Goal: Transaction & Acquisition: Subscribe to service/newsletter

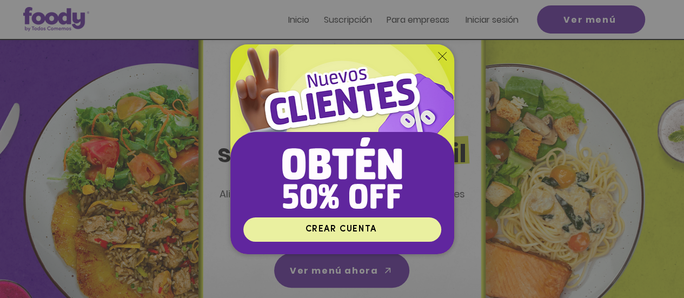
click at [353, 229] on span "CREAR CUENTA" at bounding box center [340, 229] width 71 height 9
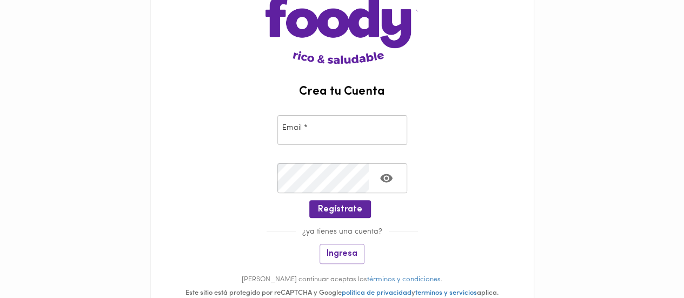
scroll to position [108, 0]
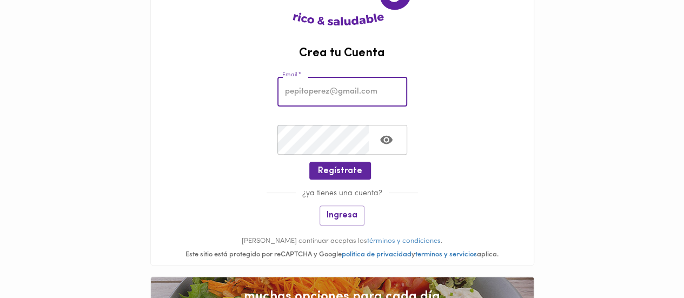
click at [328, 91] on input "email" at bounding box center [342, 92] width 130 height 30
type input "[EMAIL_ADDRESS][DOMAIN_NAME]"
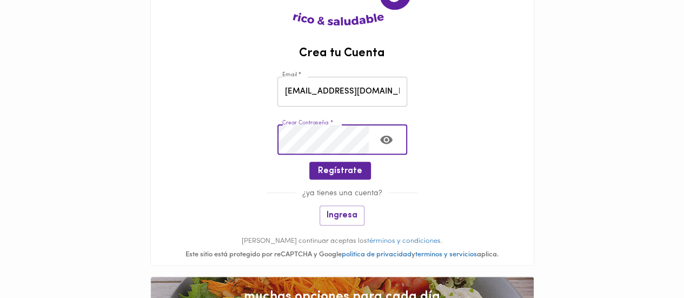
click at [388, 136] on icon "Toggle password visibility" at bounding box center [386, 140] width 12 height 9
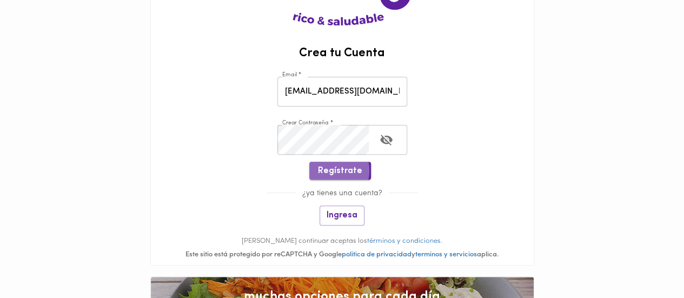
click at [330, 170] on span "Regístrate" at bounding box center [340, 171] width 44 height 10
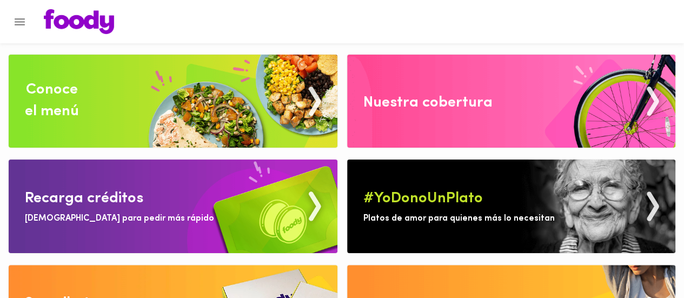
click at [487, 108] on div "Nuestra cobertura" at bounding box center [427, 103] width 129 height 22
click at [22, 22] on icon "Menu" at bounding box center [20, 21] width 10 height 7
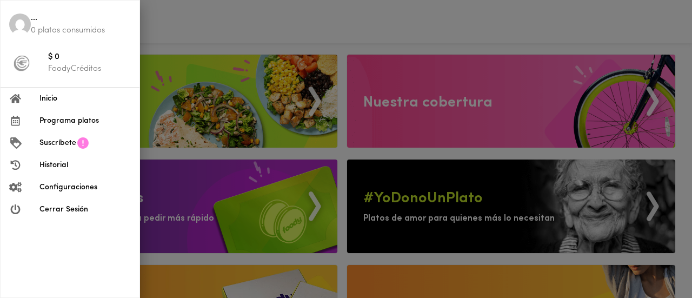
click at [48, 97] on span "Inicio" at bounding box center [84, 98] width 91 height 11
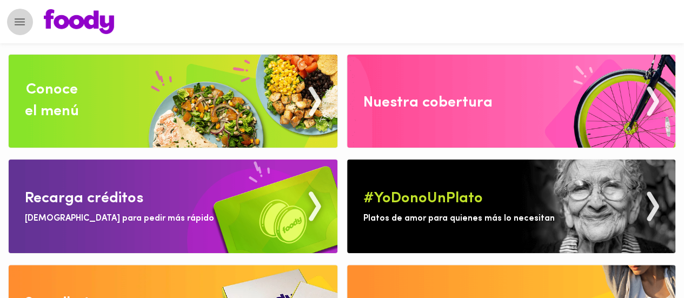
click at [18, 19] on icon "Menu" at bounding box center [20, 22] width 14 height 14
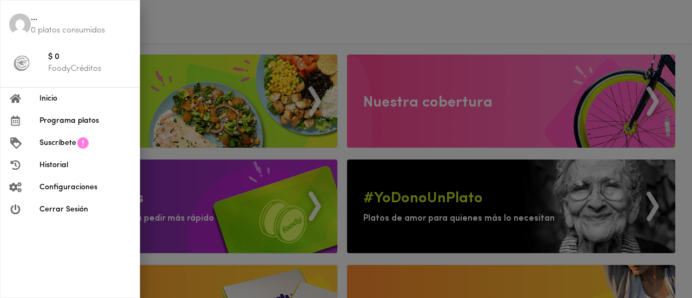
click at [245, 25] on div at bounding box center [346, 149] width 692 height 298
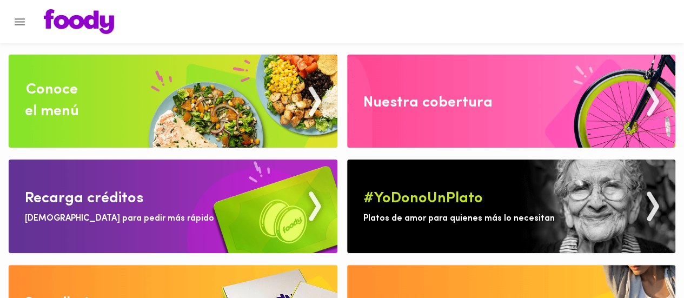
click at [12, 23] on button "Menu" at bounding box center [19, 22] width 26 height 26
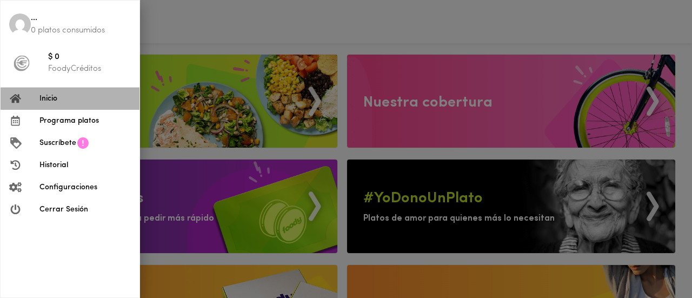
click at [51, 94] on span "Inicio" at bounding box center [84, 98] width 91 height 11
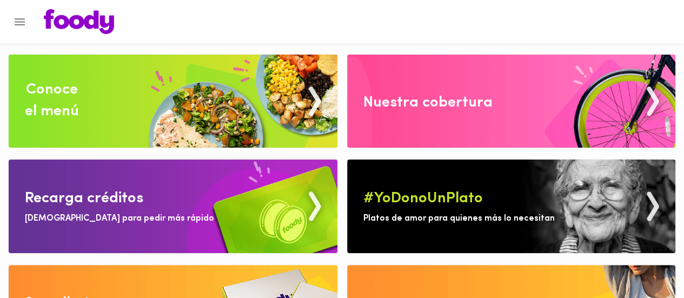
click at [91, 196] on div "Recarga créditos" at bounding box center [84, 199] width 118 height 22
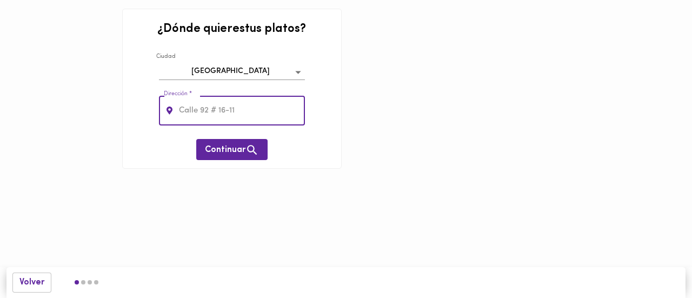
type input "CR 9 B # 113-69 APT 504"
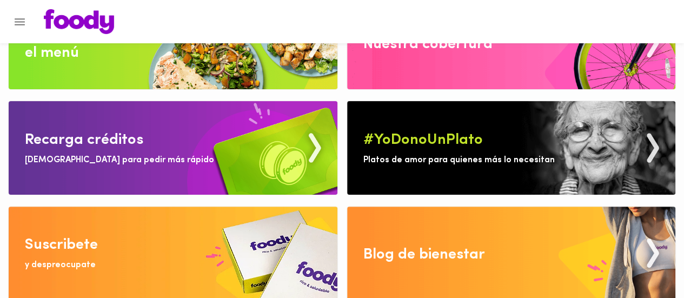
scroll to position [64, 0]
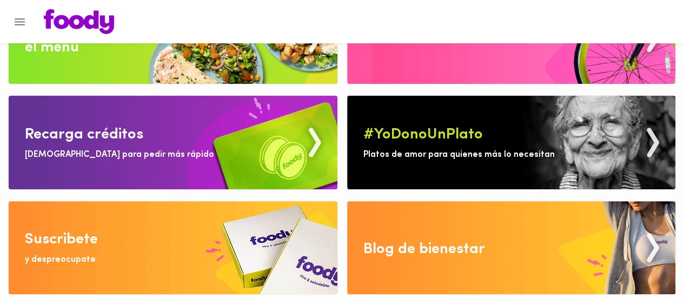
click at [88, 247] on div "Suscribete" at bounding box center [61, 240] width 73 height 22
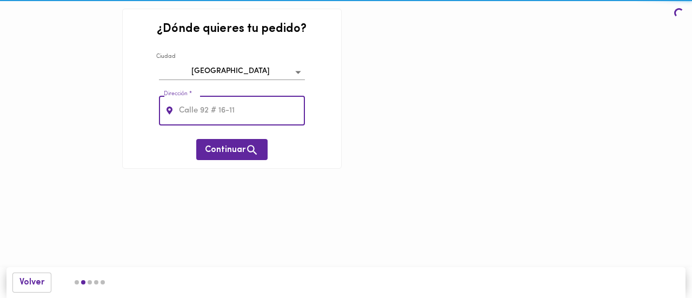
type input "CR 9 B # 113-69 APT 504"
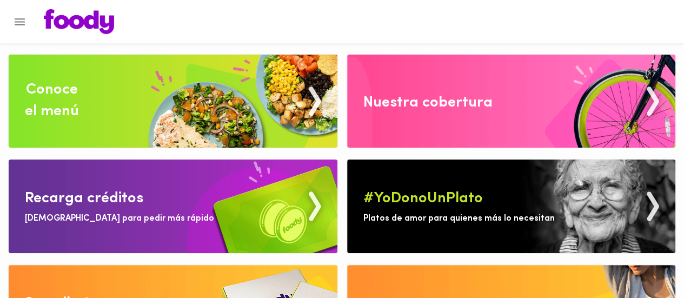
click at [17, 19] on icon "Menu" at bounding box center [20, 22] width 14 height 14
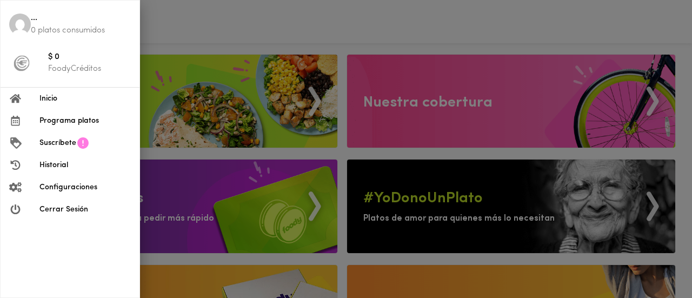
click at [55, 98] on span "Inicio" at bounding box center [84, 98] width 91 height 11
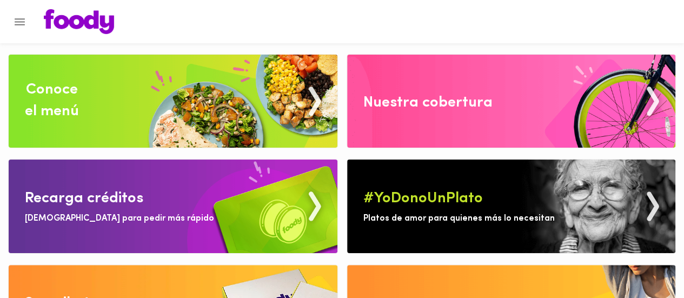
click at [136, 188] on div "Recarga créditos" at bounding box center [84, 199] width 118 height 22
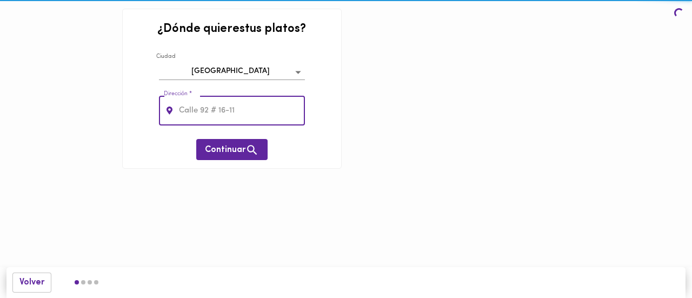
type input "CR 9 B # 113-69 APT 504"
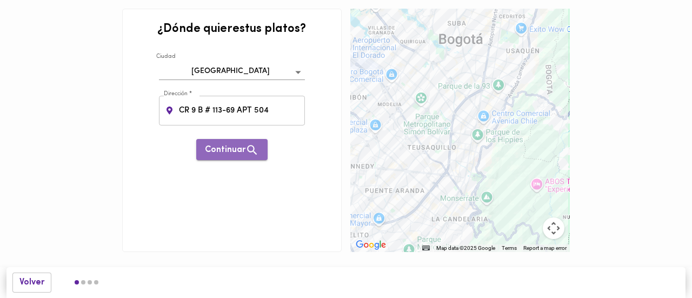
click at [237, 143] on span "Continuar" at bounding box center [232, 150] width 54 height 14
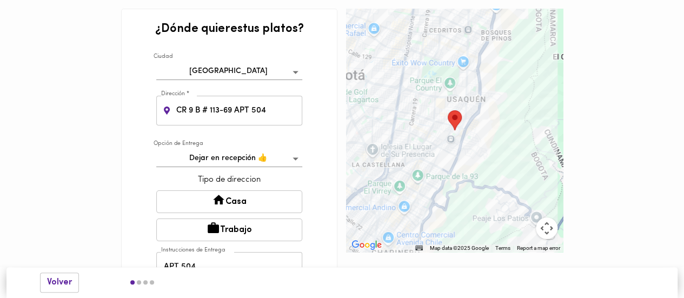
click at [252, 207] on button "Casa" at bounding box center [229, 201] width 146 height 23
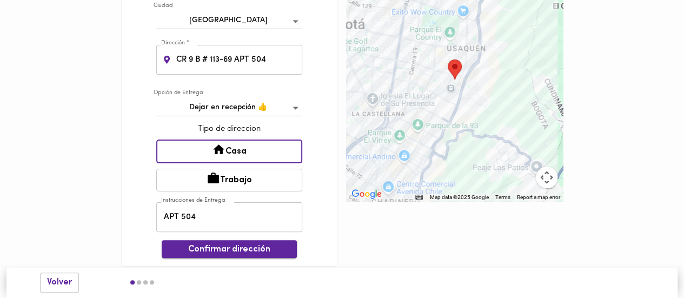
click at [245, 250] on span "Confirmar dirección" at bounding box center [229, 249] width 118 height 10
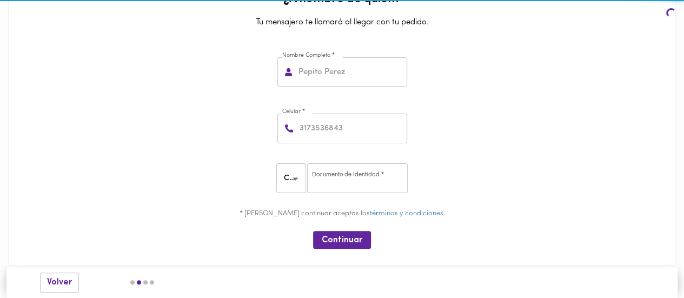
scroll to position [28, 0]
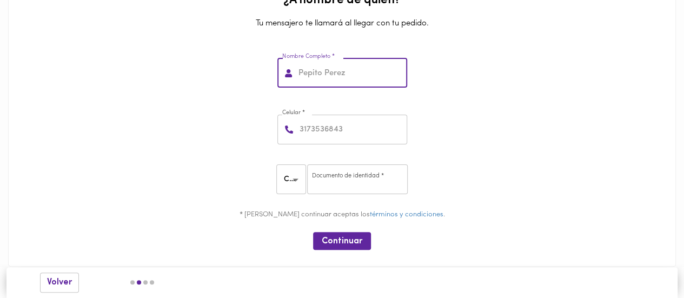
click at [333, 78] on input "text" at bounding box center [351, 73] width 111 height 30
type input "Johanna González"
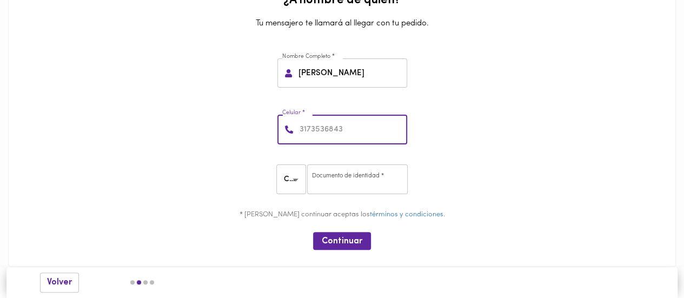
click at [334, 130] on input "number" at bounding box center [352, 130] width 110 height 30
type input "3188200146"
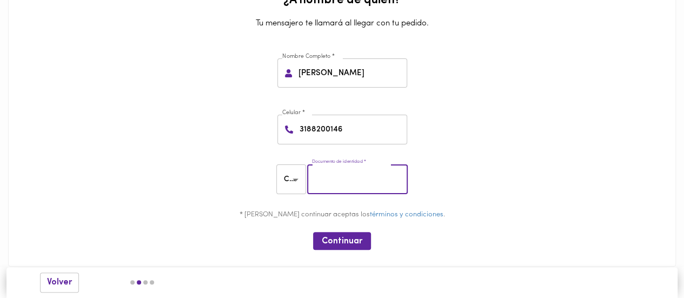
click at [355, 181] on input "number" at bounding box center [357, 179] width 101 height 30
type input "52985404"
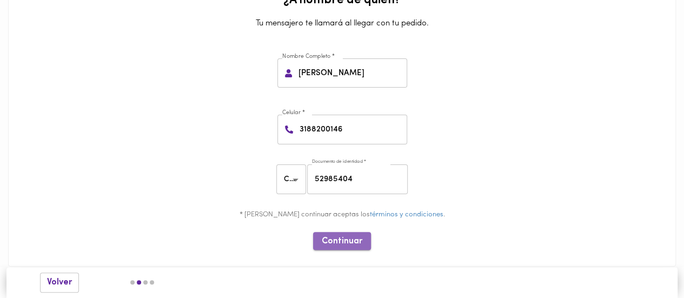
click at [335, 244] on span "Continuar" at bounding box center [342, 241] width 41 height 10
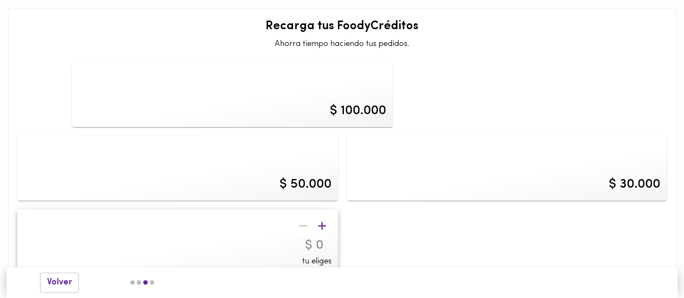
click at [329, 219] on icon "button" at bounding box center [322, 226] width 14 height 14
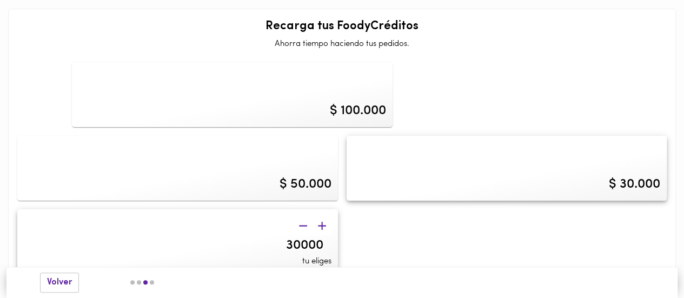
click at [223, 101] on div "$ 100.000" at bounding box center [232, 94] width 321 height 65
type input "100000"
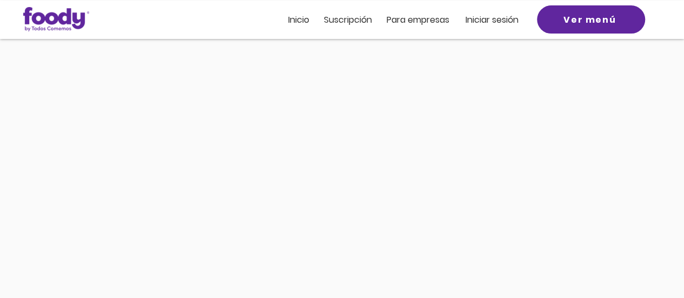
scroll to position [191, 0]
click at [344, 19] on span "Suscripción" at bounding box center [348, 20] width 48 height 12
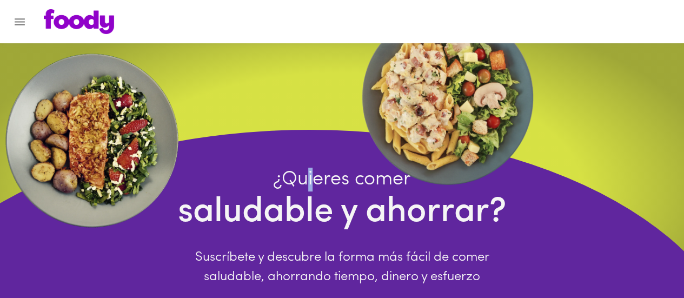
drag, startPoint x: 308, startPoint y: 105, endPoint x: 311, endPoint y: 59, distance: 46.6
click at [311, 59] on div "¿Quieres comer saludable y ahorrar? Suscríbete y descubre la forma más fácil de…" at bounding box center [342, 210] width 684 height 335
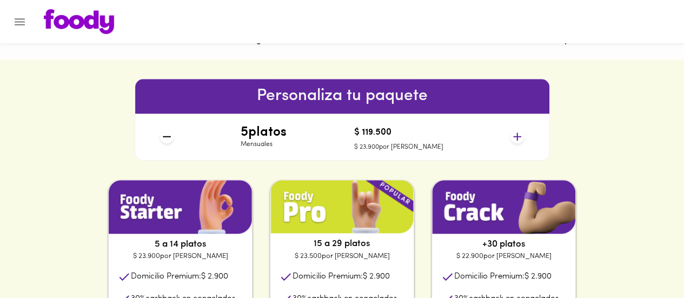
scroll to position [433, 0]
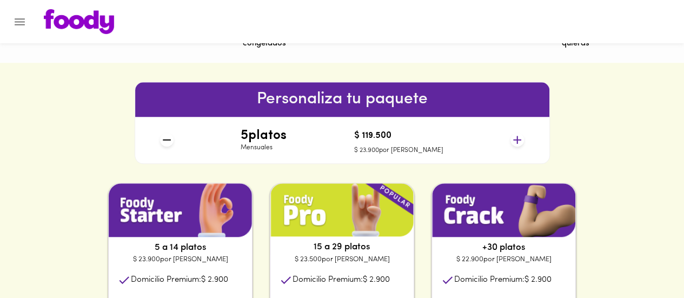
click at [518, 139] on icon at bounding box center [517, 140] width 14 height 14
click at [169, 138] on icon at bounding box center [167, 140] width 14 height 14
click at [164, 140] on icon at bounding box center [167, 140] width 8 height 1
click at [287, 141] on h4 "5 platos" at bounding box center [264, 136] width 46 height 14
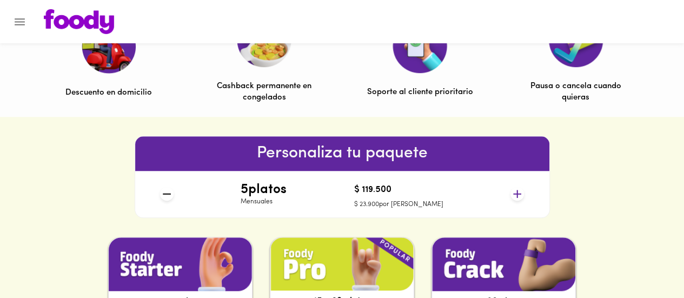
scroll to position [487, 0]
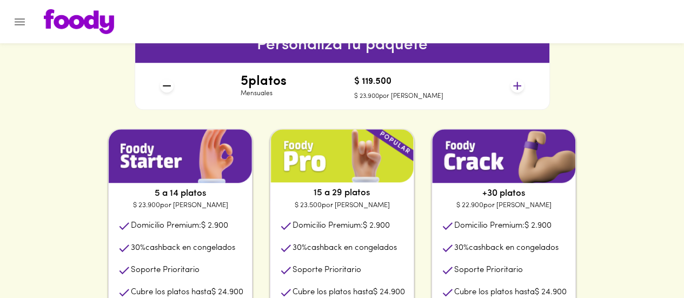
click at [304, 83] on div "5 platos Mensuales $ 119.500 $ 23.900 por plato" at bounding box center [342, 86] width 373 height 47
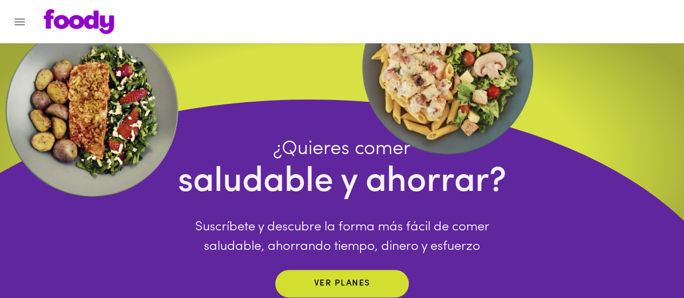
scroll to position [0, 0]
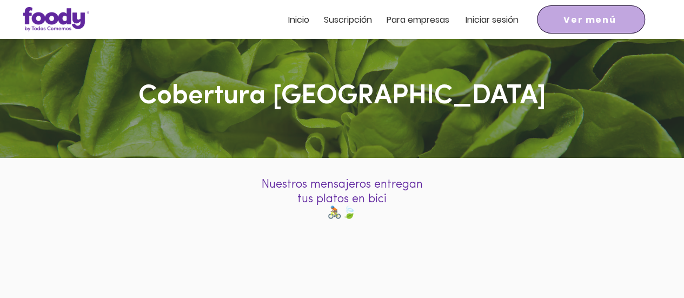
click at [613, 15] on span "Ver menú" at bounding box center [589, 20] width 52 height 14
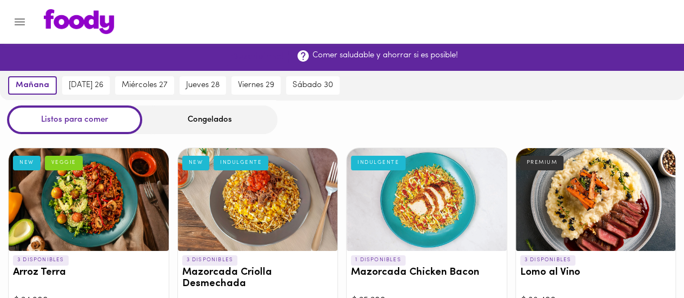
click at [256, 57] on span "¡Suscribirme!" at bounding box center [257, 57] width 53 height 10
click at [243, 58] on span "¡Suscribirme!" at bounding box center [257, 57] width 53 height 10
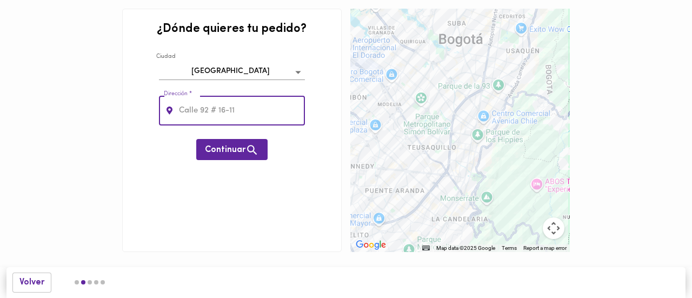
click at [235, 104] on input "text" at bounding box center [241, 111] width 128 height 30
type input "CR 9 B # 113-69 APT 504"
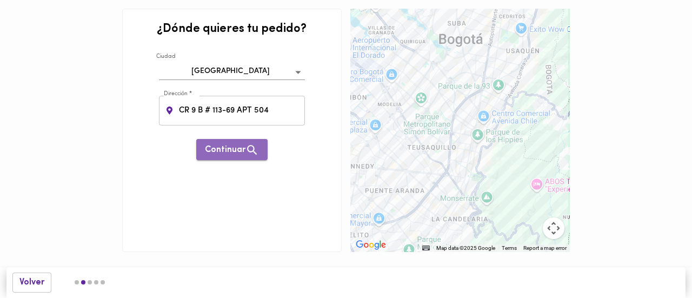
click at [215, 150] on span "Continuar" at bounding box center [232, 150] width 54 height 14
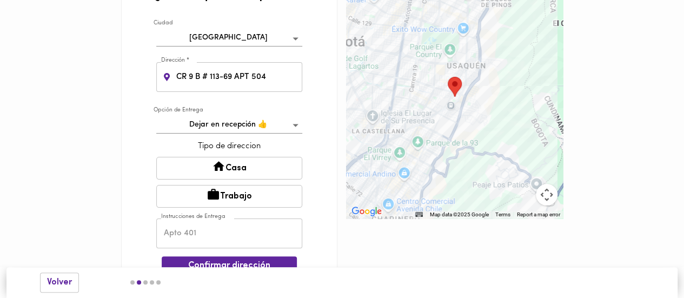
scroll to position [50, 0]
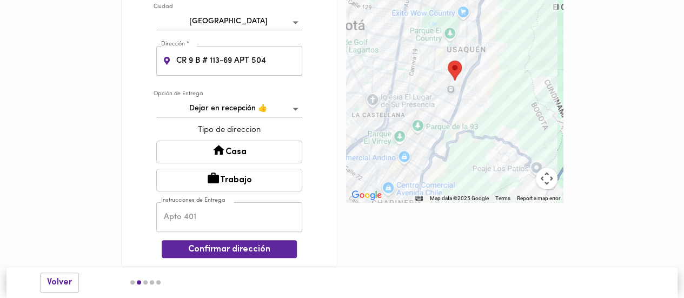
click at [245, 152] on button "Casa" at bounding box center [229, 152] width 146 height 23
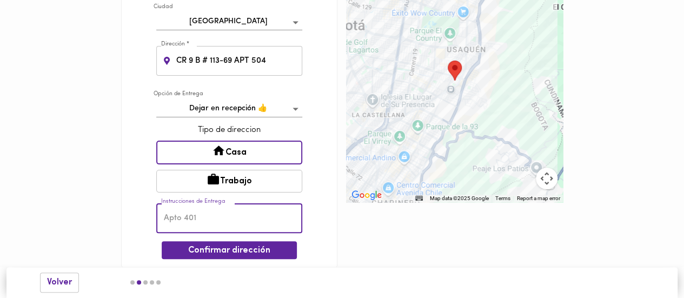
click at [201, 220] on input "text" at bounding box center [229, 218] width 146 height 30
type input "APT 504"
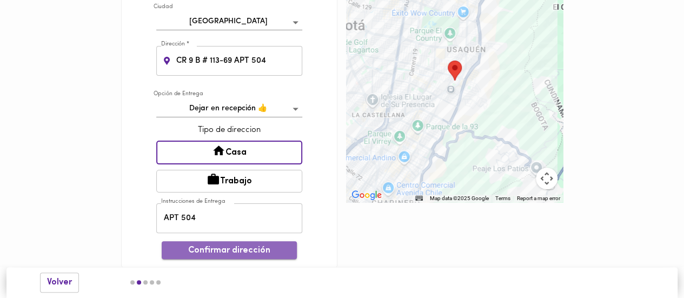
click at [213, 252] on span "Confirmar dirección" at bounding box center [229, 250] width 118 height 10
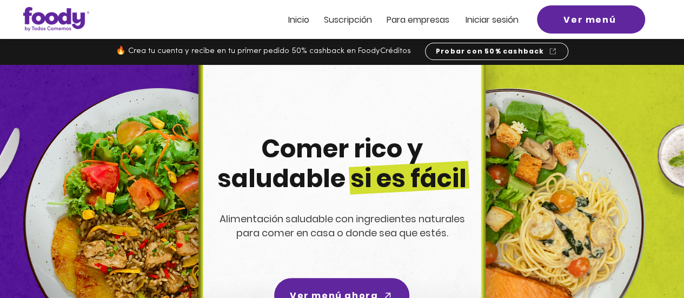
click at [479, 19] on span "Iniciar sesión" at bounding box center [492, 20] width 53 height 12
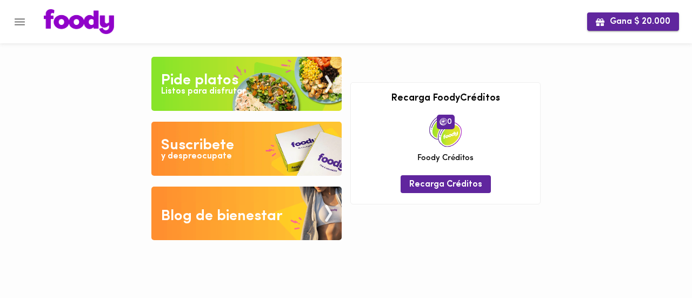
click at [650, 22] on span "Gana $ 20.000" at bounding box center [633, 22] width 75 height 10
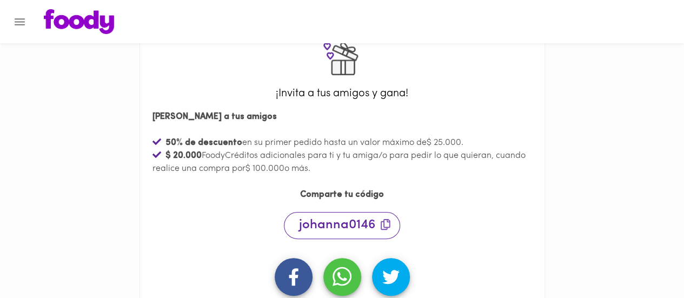
scroll to position [88, 0]
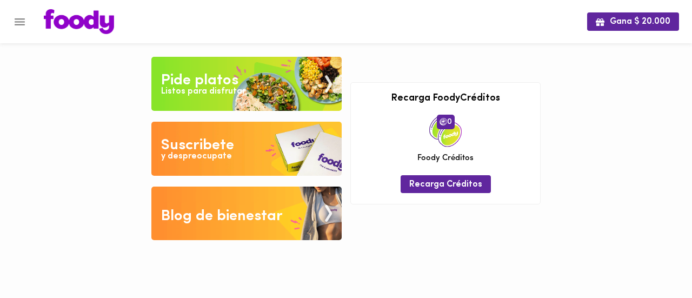
click at [174, 138] on div "Suscribete" at bounding box center [197, 146] width 73 height 22
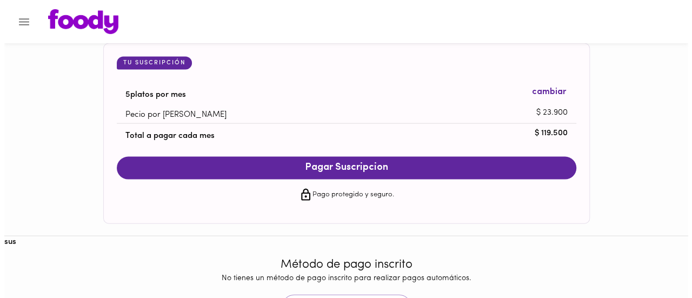
scroll to position [1127, 0]
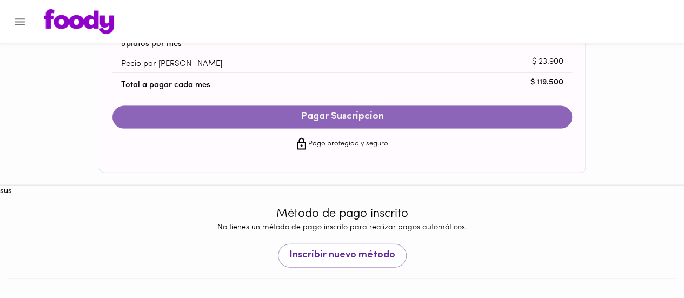
click at [309, 117] on span "Pagar Suscripcion" at bounding box center [342, 117] width 438 height 12
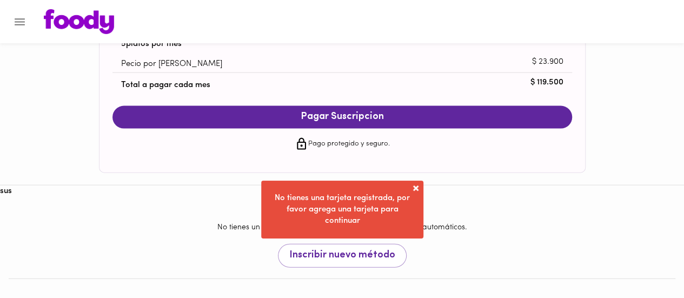
click at [419, 186] on span at bounding box center [415, 188] width 11 height 11
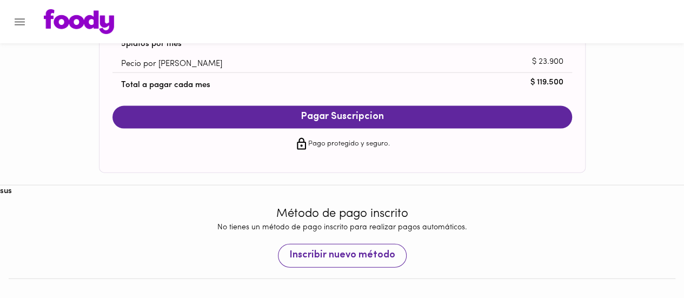
click at [341, 259] on span "Inscribir nuevo método" at bounding box center [342, 256] width 106 height 12
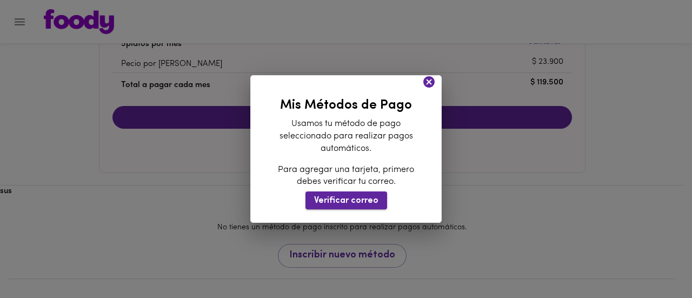
click at [346, 200] on span "Verificar correo" at bounding box center [346, 201] width 64 height 10
click at [430, 80] on icon at bounding box center [429, 82] width 14 height 14
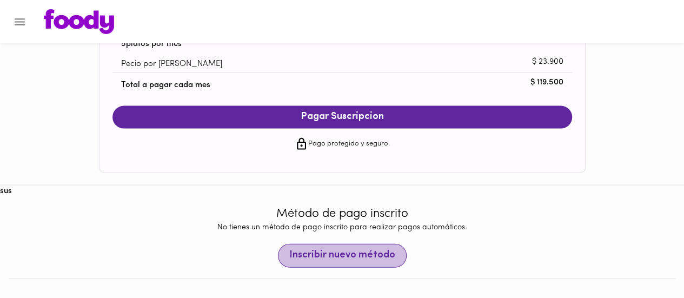
click at [373, 260] on span "Inscribir nuevo método" at bounding box center [342, 256] width 106 height 12
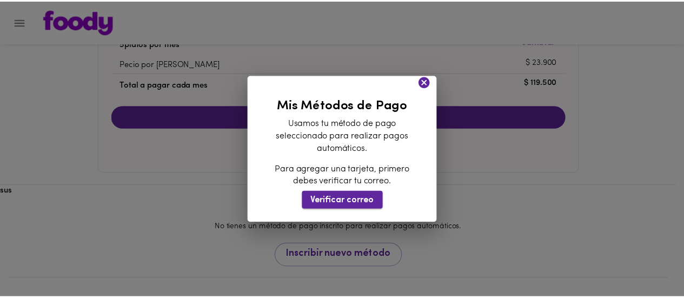
scroll to position [1099, 0]
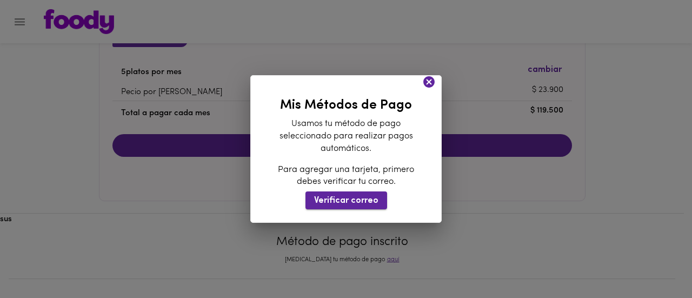
click at [343, 204] on span "Verificar correo" at bounding box center [346, 201] width 64 height 10
click at [428, 79] on icon at bounding box center [428, 81] width 11 height 11
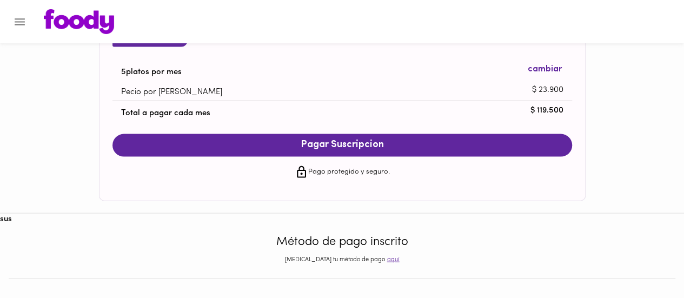
click at [370, 170] on p "Pago protegido y seguro." at bounding box center [349, 172] width 82 height 11
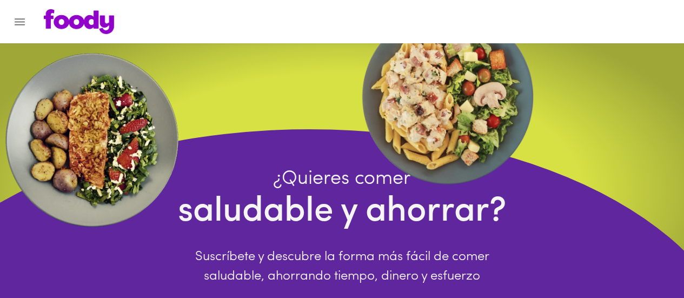
scroll to position [216, 0]
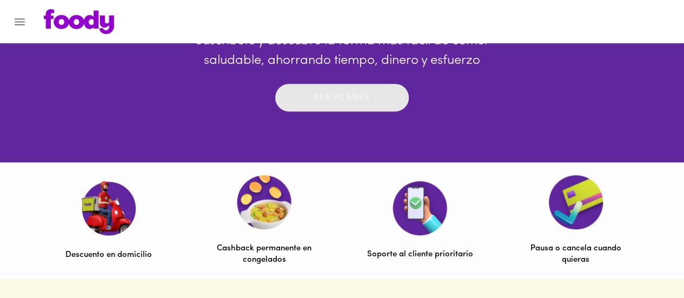
click at [349, 100] on p "Ver planes" at bounding box center [342, 97] width 56 height 12
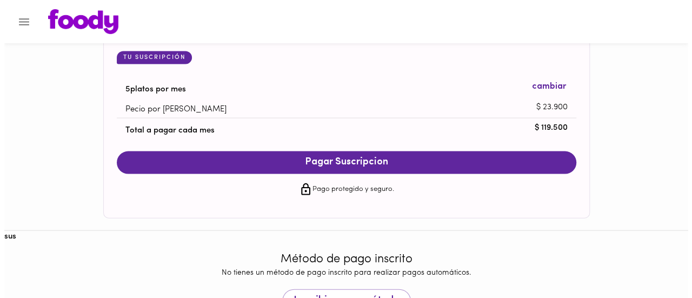
scroll to position [1127, 0]
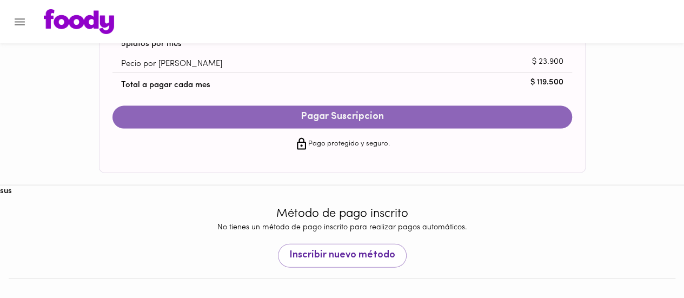
click at [364, 117] on span "Pagar Suscripcion" at bounding box center [342, 117] width 438 height 12
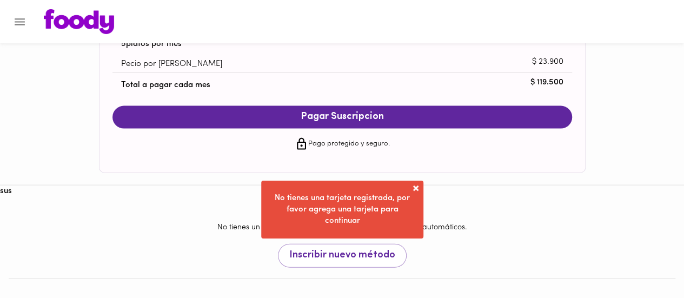
click at [419, 188] on span at bounding box center [415, 188] width 11 height 11
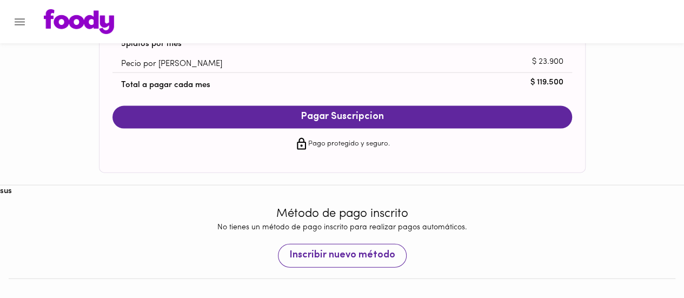
click at [359, 258] on span "Inscribir nuevo método" at bounding box center [342, 256] width 106 height 12
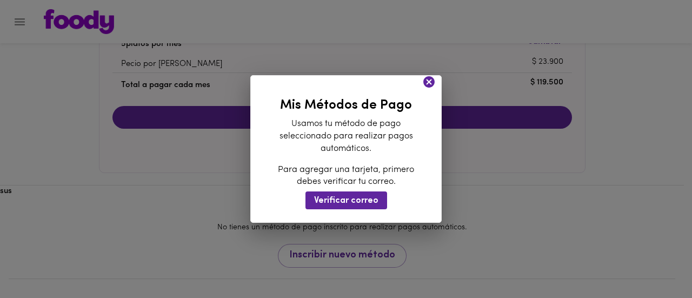
drag, startPoint x: 433, startPoint y: 82, endPoint x: 427, endPoint y: 82, distance: 5.9
click at [432, 82] on icon at bounding box center [428, 81] width 11 height 11
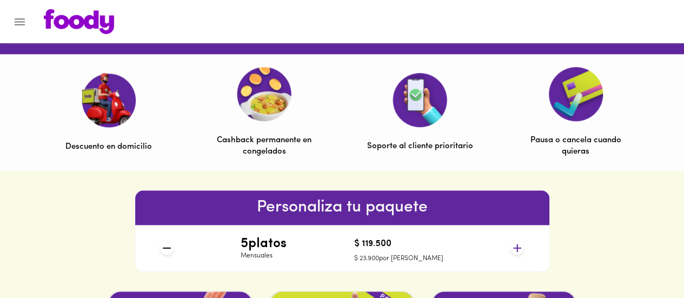
scroll to position [433, 0]
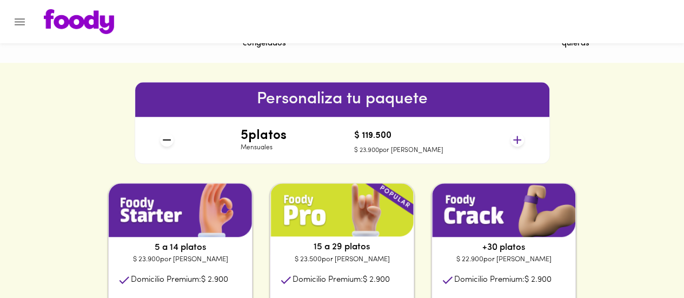
click at [516, 139] on icon at bounding box center [517, 140] width 14 height 14
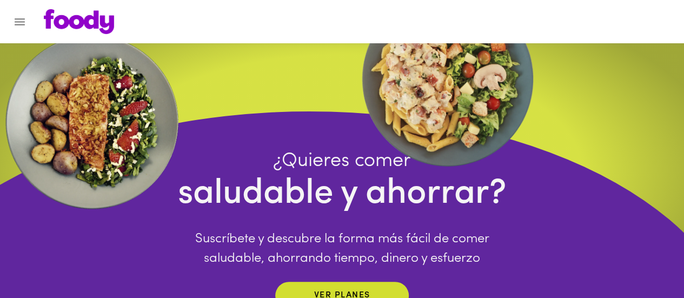
scroll to position [0, 0]
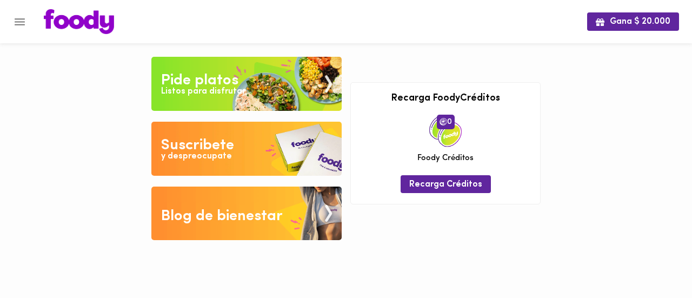
click at [21, 21] on icon "Menu" at bounding box center [20, 22] width 14 height 14
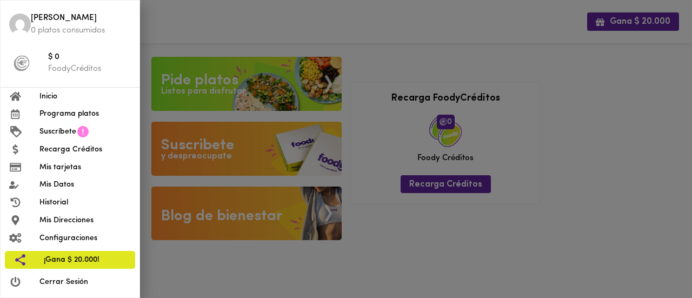
click at [69, 151] on span "Recarga Créditos" at bounding box center [84, 149] width 91 height 11
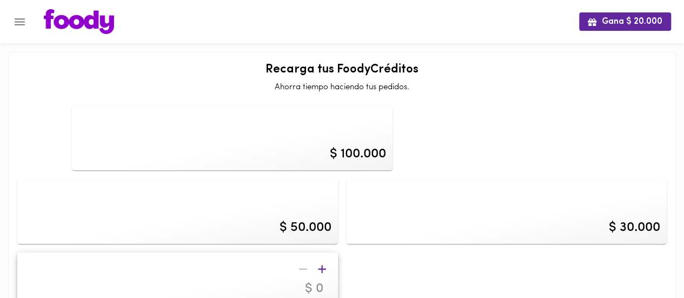
click at [198, 138] on div "$ 100.000" at bounding box center [232, 137] width 321 height 65
type input "100000"
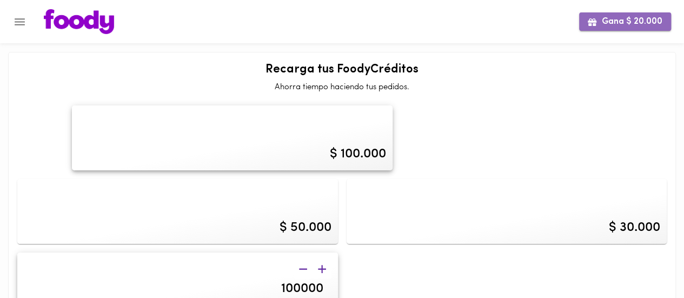
click at [635, 21] on span "Gana $ 20.000" at bounding box center [625, 22] width 75 height 10
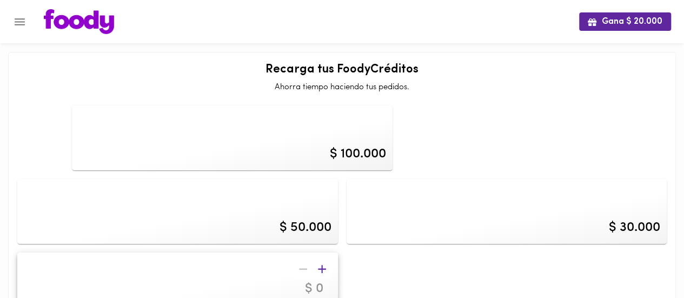
click at [174, 141] on div "$ 100.000" at bounding box center [232, 137] width 321 height 65
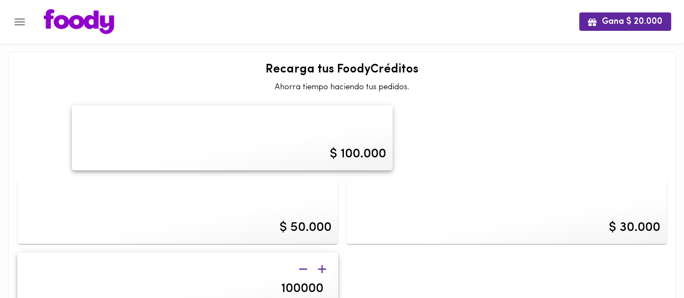
type input "100000"
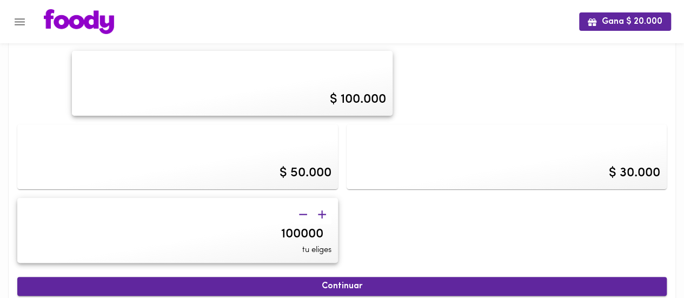
scroll to position [108, 0]
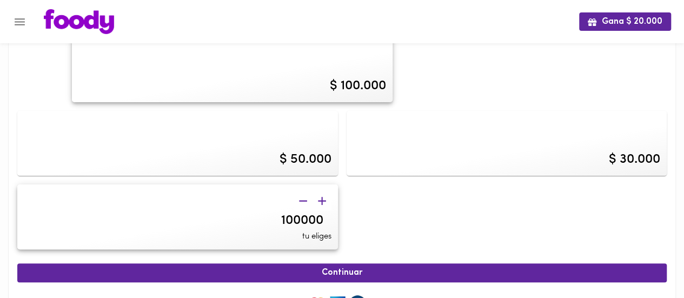
scroll to position [68, 0]
click at [296, 268] on span "Continuar" at bounding box center [342, 273] width 626 height 10
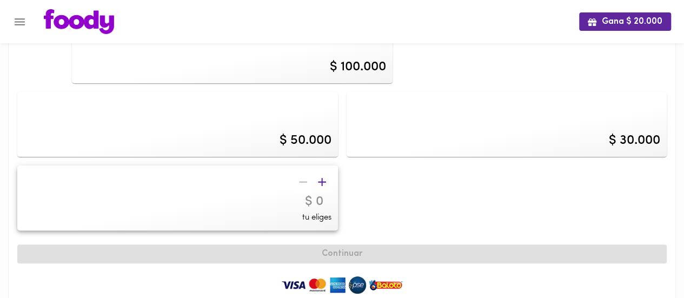
scroll to position [114, 0]
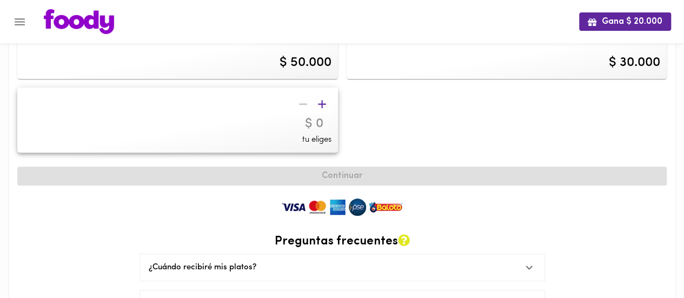
scroll to position [164, 0]
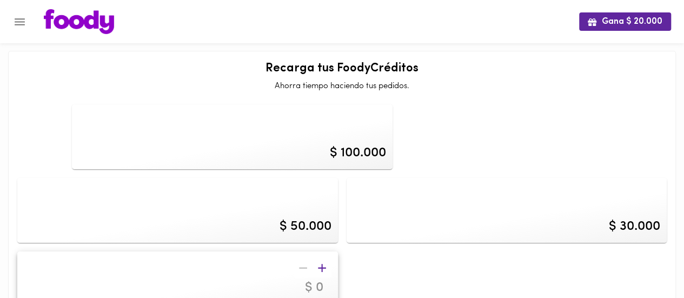
scroll to position [0, 0]
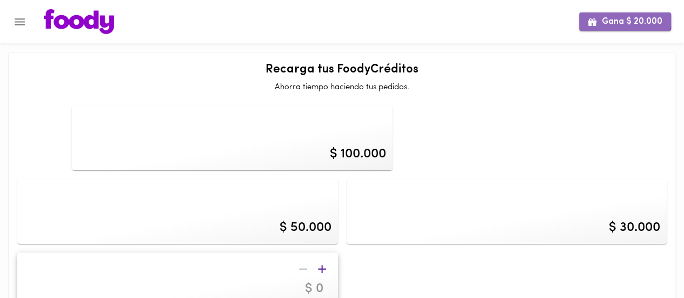
click at [605, 17] on span "Gana $ 20.000" at bounding box center [625, 22] width 75 height 10
click at [194, 136] on div "$ 100.000" at bounding box center [232, 137] width 321 height 65
type input "100000"
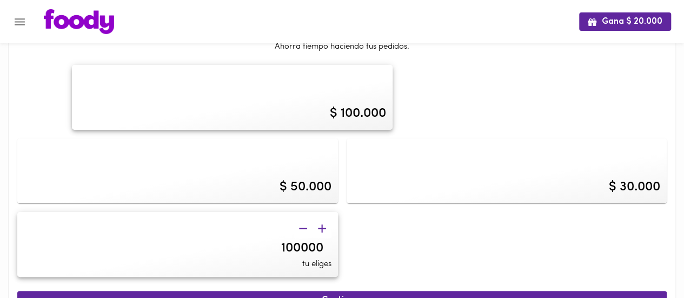
scroll to position [54, 0]
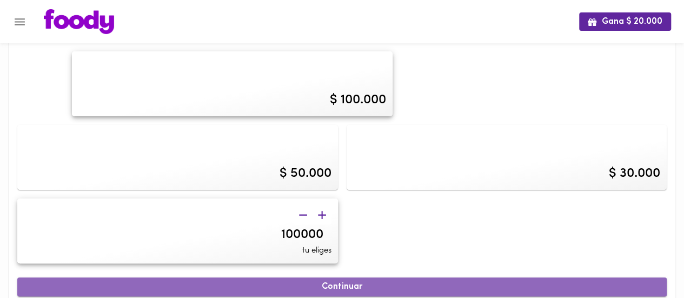
click at [376, 282] on span "Continuar" at bounding box center [342, 287] width 626 height 10
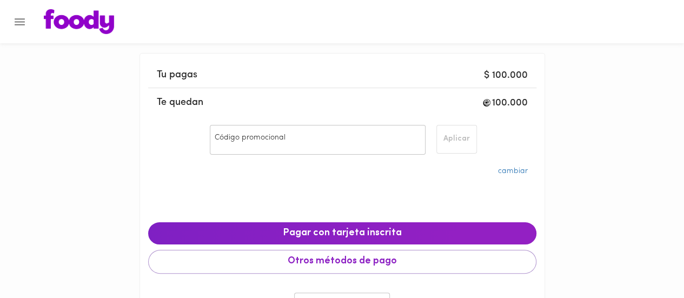
click at [350, 146] on input "Código promocional" at bounding box center [318, 140] width 216 height 30
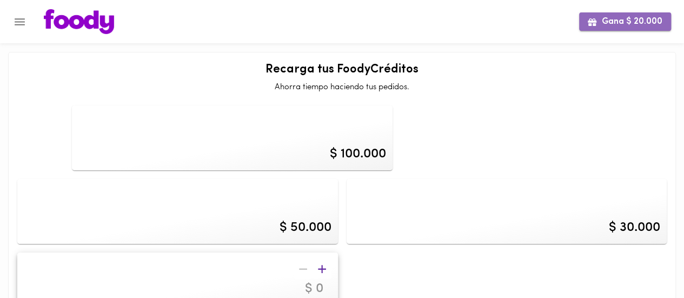
click at [627, 20] on span "Gana $ 20.000" at bounding box center [625, 22] width 75 height 10
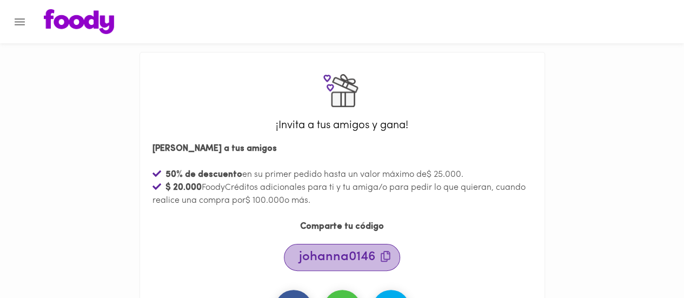
click at [387, 251] on span "johanna0146" at bounding box center [344, 256] width 91 height 13
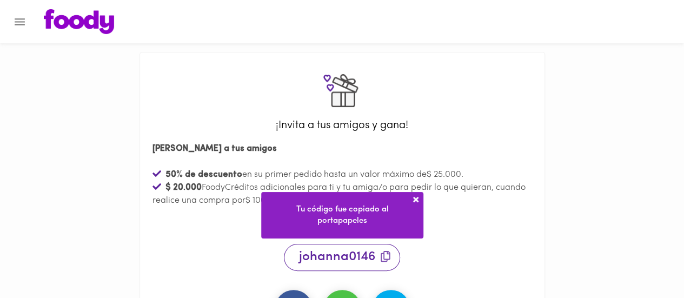
click at [415, 197] on span at bounding box center [415, 199] width 11 height 11
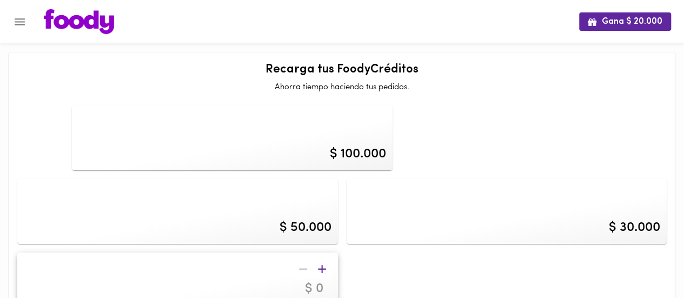
click at [185, 131] on div "$ 100.000" at bounding box center [232, 137] width 321 height 65
type input "100000"
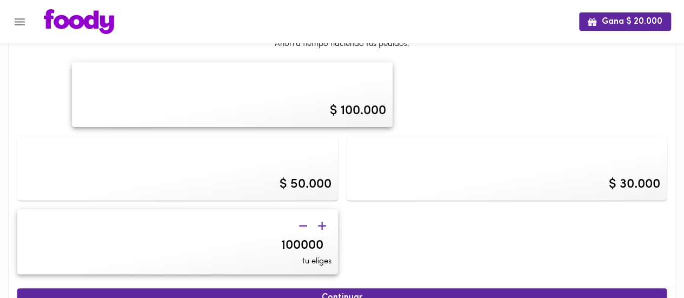
scroll to position [54, 0]
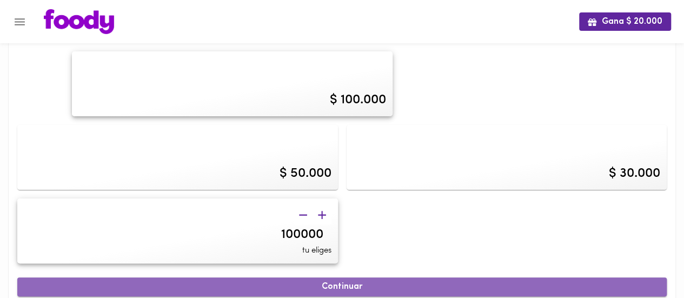
click at [400, 282] on span "Continuar" at bounding box center [342, 287] width 626 height 10
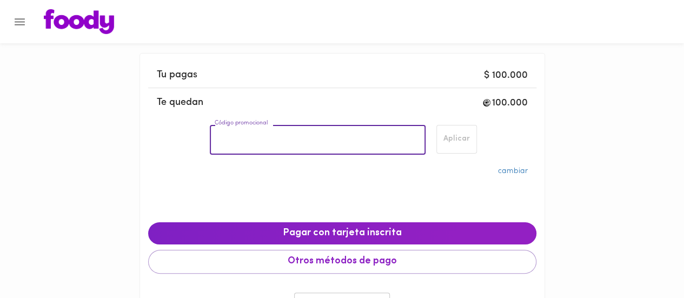
click at [340, 145] on input "Código promocional" at bounding box center [318, 140] width 216 height 30
paste input "JOHANNA0146"
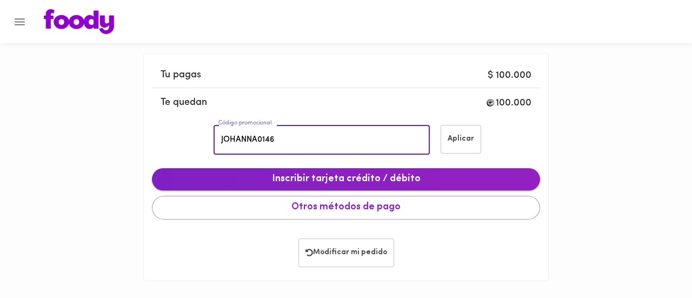
type input "JOHANNA0146"
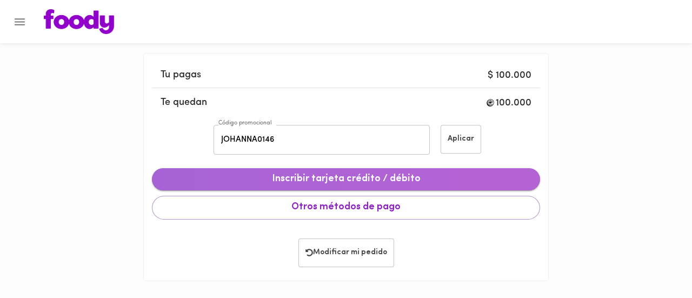
click at [357, 181] on span "Inscribir tarjeta crédito / débito" at bounding box center [346, 180] width 371 height 12
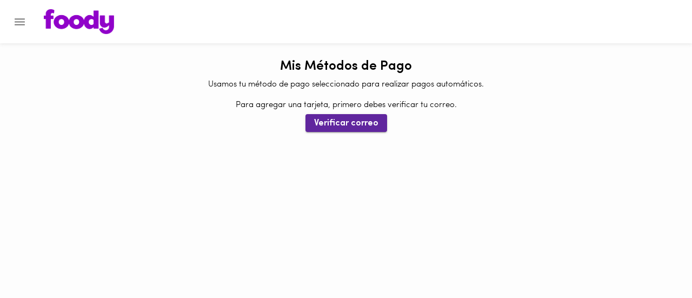
click at [349, 125] on span "Verificar correo" at bounding box center [346, 123] width 64 height 10
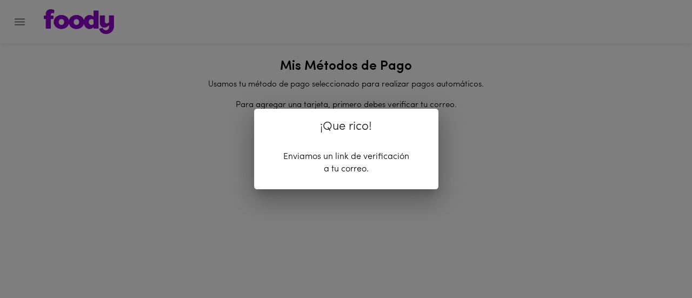
click at [535, 145] on div "¡Que rico! Enviamos un link de verificación a tu correo." at bounding box center [346, 149] width 692 height 298
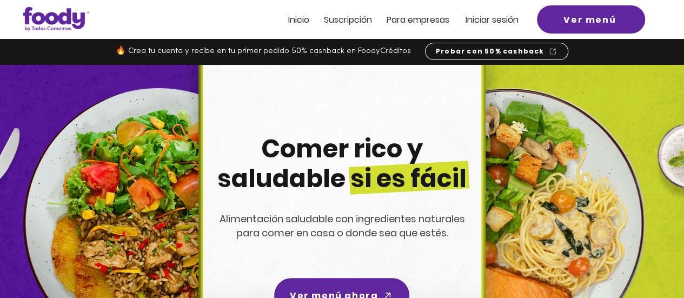
click at [298, 21] on span "Inicio" at bounding box center [298, 20] width 21 height 12
click at [487, 18] on span "Iniciar sesión" at bounding box center [492, 20] width 53 height 12
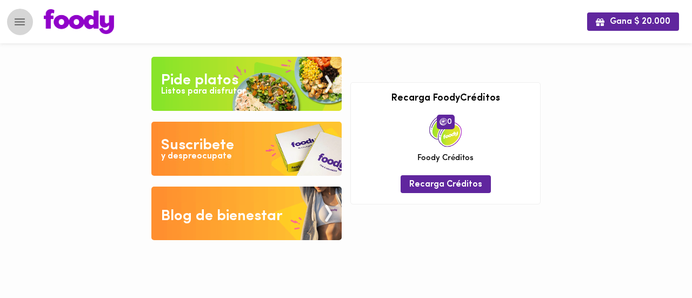
click at [19, 18] on icon "Menu" at bounding box center [20, 21] width 10 height 7
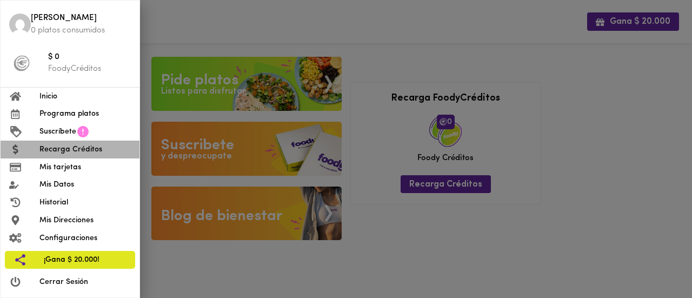
click at [66, 144] on span "Recarga Créditos" at bounding box center [84, 149] width 91 height 11
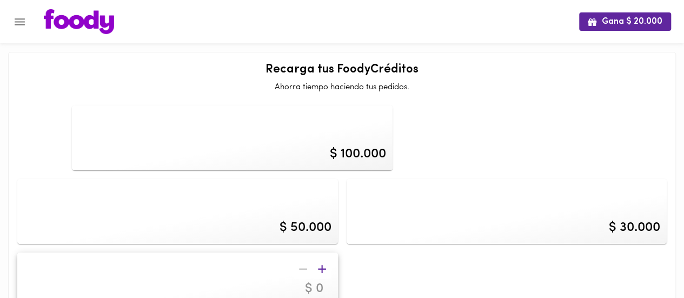
click at [181, 141] on div "$ 100.000" at bounding box center [232, 137] width 321 height 65
type input "100000"
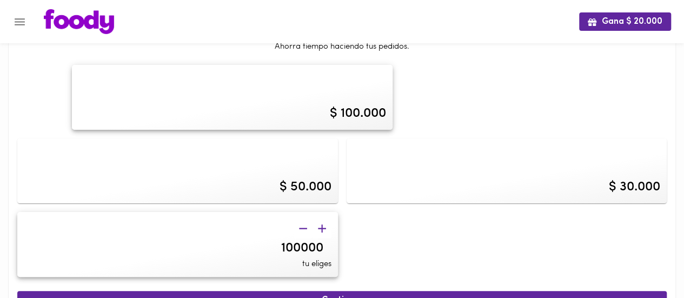
scroll to position [54, 0]
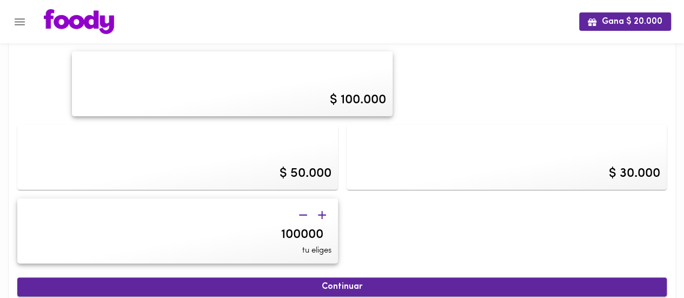
click at [227, 282] on span "Continuar" at bounding box center [342, 287] width 626 height 10
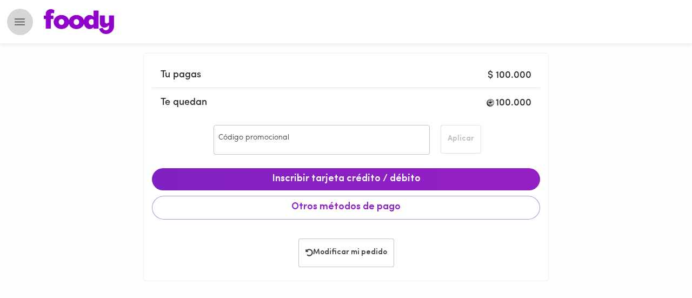
click at [25, 16] on icon "Menu" at bounding box center [20, 22] width 14 height 14
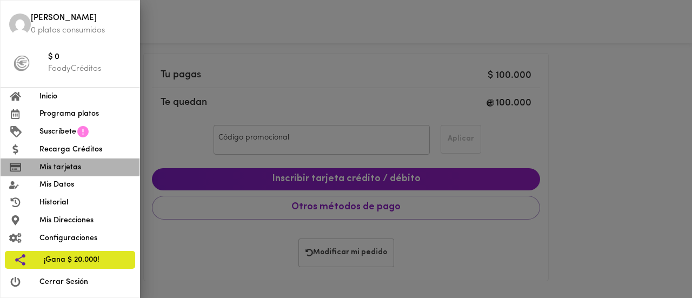
click at [66, 166] on span "Mis tarjetas" at bounding box center [84, 167] width 91 height 11
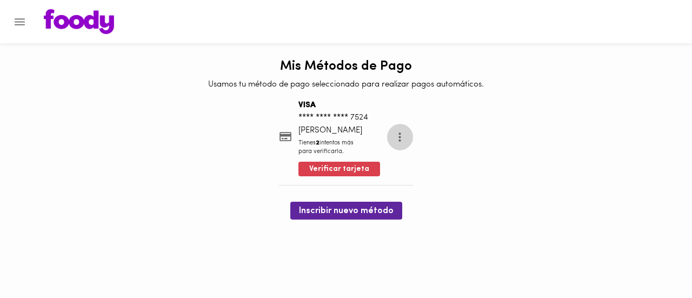
click at [399, 137] on icon "more" at bounding box center [400, 136] width 2 height 9
click at [619, 156] on div at bounding box center [346, 149] width 692 height 298
click at [17, 22] on icon "Menu" at bounding box center [20, 21] width 10 height 7
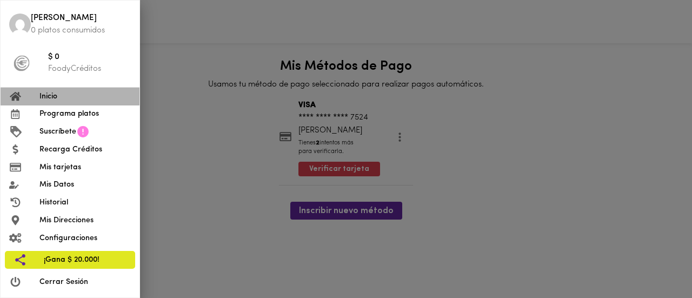
click at [54, 95] on span "Inicio" at bounding box center [84, 96] width 91 height 11
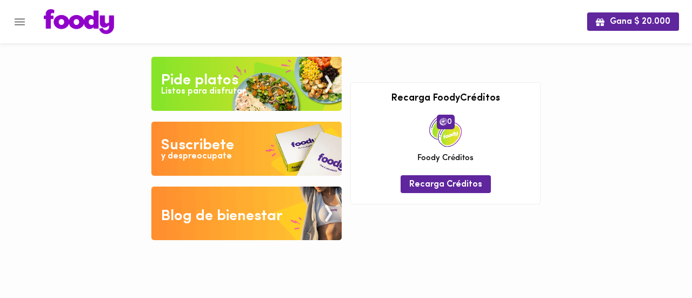
click at [237, 83] on div "Pide platos" at bounding box center [199, 81] width 77 height 22
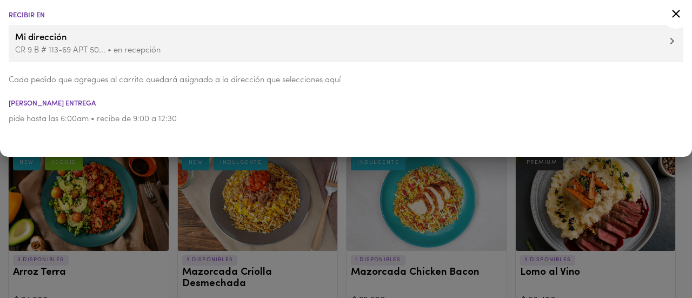
click at [391, 185] on div at bounding box center [346, 149] width 692 height 298
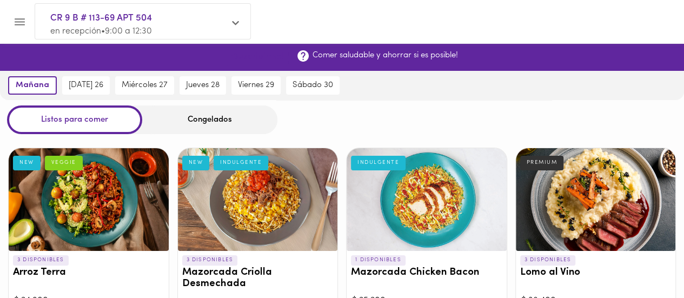
click at [254, 58] on span "¡Suscribirme!" at bounding box center [257, 57] width 53 height 10
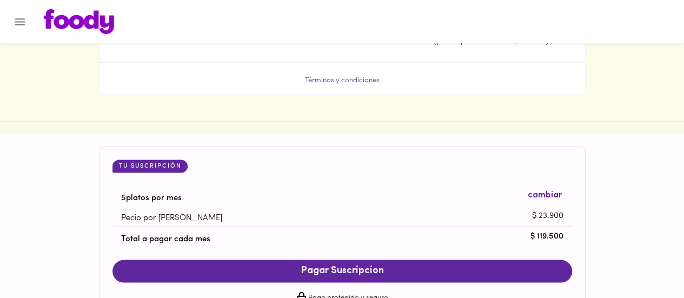
scroll to position [1027, 0]
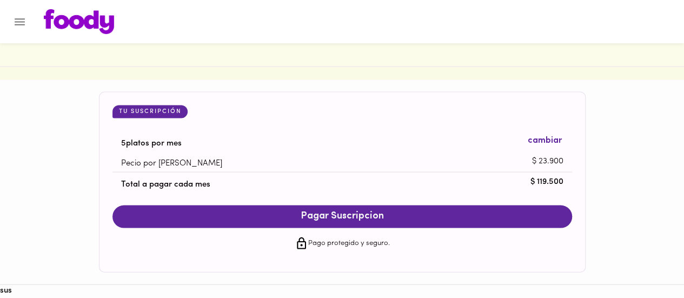
click at [349, 217] on span "Pagar Suscripcion" at bounding box center [342, 217] width 438 height 12
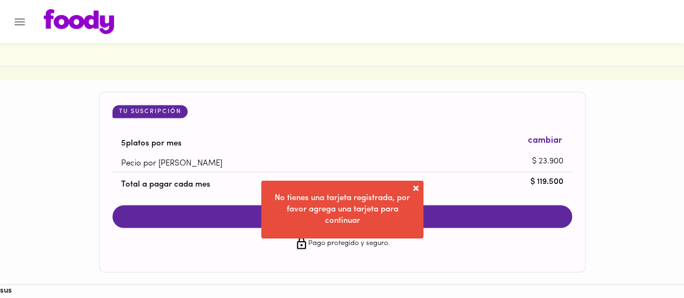
click at [413, 188] on span at bounding box center [415, 188] width 11 height 11
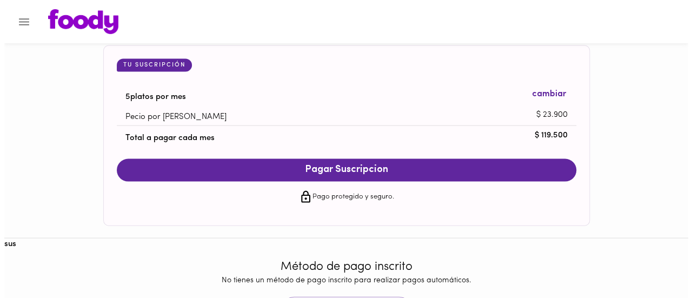
scroll to position [1127, 0]
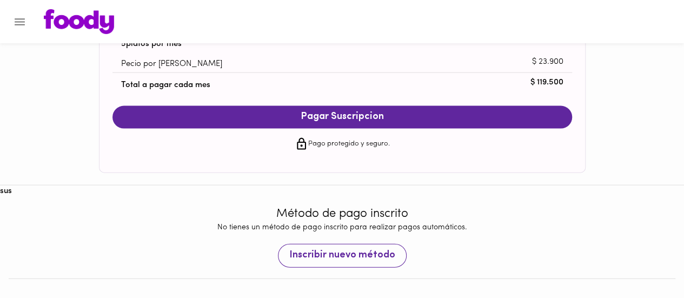
click at [354, 255] on span "Inscribir nuevo método" at bounding box center [342, 256] width 106 height 12
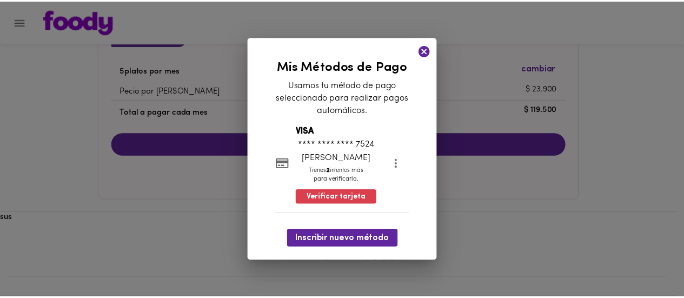
scroll to position [1099, 0]
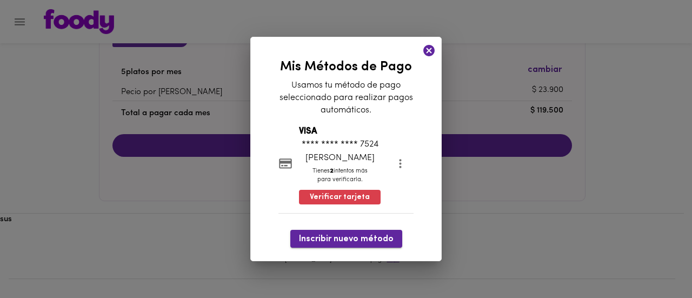
click at [347, 241] on span "Inscribir nuevo método" at bounding box center [346, 239] width 95 height 10
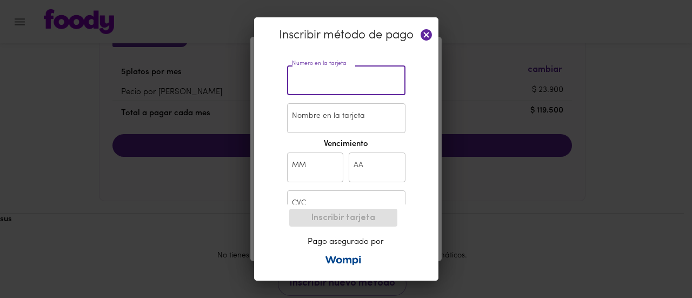
click at [358, 83] on input "text" at bounding box center [346, 80] width 118 height 30
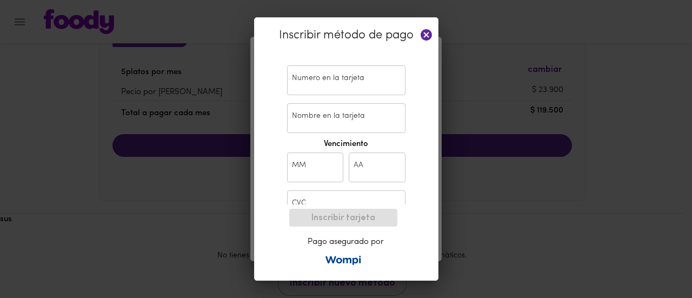
type input "4594 2504 7594 7524"
type input "Johanna González"
type input "04"
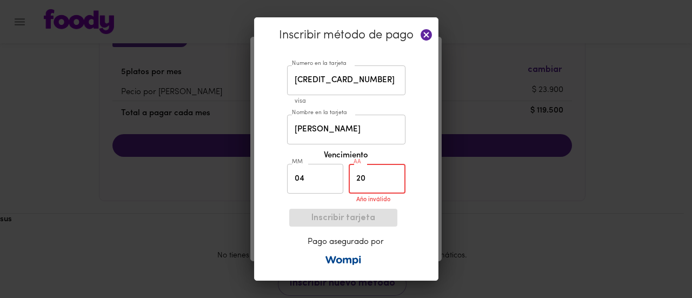
click at [376, 183] on input "20" at bounding box center [377, 179] width 57 height 30
type input "28"
click at [407, 236] on div "Inscribir método de pago Numero en la tarjeta 4594 2504 7594 7524 Numero en la …" at bounding box center [346, 148] width 184 height 263
drag, startPoint x: 435, startPoint y: 176, endPoint x: 424, endPoint y: 210, distance: 35.9
click at [427, 210] on div "Inscribir método de pago Numero en la tarjeta 4594 2504 7594 7524 Numero en la …" at bounding box center [346, 148] width 184 height 263
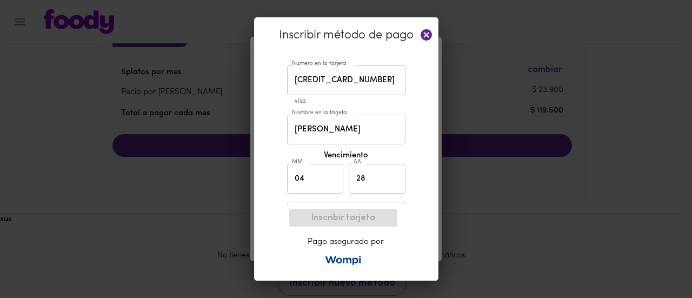
drag, startPoint x: 384, startPoint y: 42, endPoint x: 382, endPoint y: 49, distance: 7.4
click at [382, 49] on div "Inscribir método de pago" at bounding box center [346, 39] width 183 height 42
click at [424, 33] on icon at bounding box center [427, 35] width 14 height 14
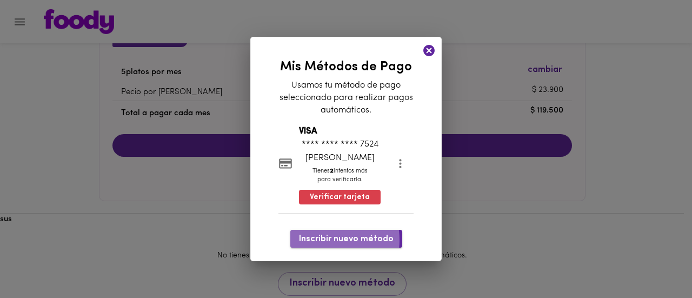
click at [326, 240] on span "Inscribir nuevo método" at bounding box center [346, 239] width 95 height 10
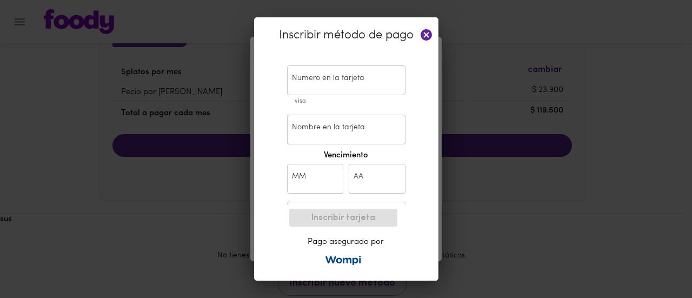
drag, startPoint x: 324, startPoint y: 218, endPoint x: 317, endPoint y: 197, distance: 22.2
click at [322, 217] on div "Inscribir tarjeta Pago asegurado por" at bounding box center [346, 236] width 112 height 65
click at [315, 198] on div "Numero en la tarjeta Numero en la tarjeta visa Nombre en la tarjeta Nombre en l…" at bounding box center [346, 131] width 129 height 145
click at [315, 200] on div "CVC CVC" at bounding box center [346, 216] width 124 height 35
click at [315, 202] on input "text" at bounding box center [346, 217] width 118 height 30
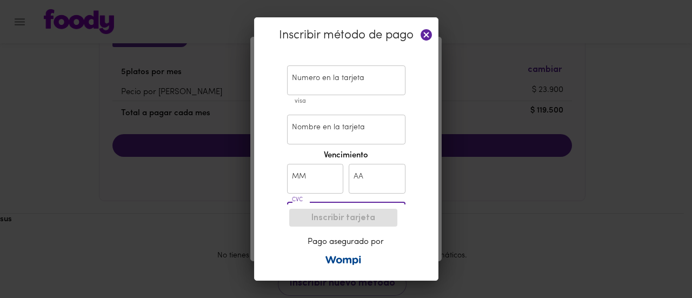
click at [315, 202] on input "text" at bounding box center [346, 217] width 118 height 30
click at [427, 30] on icon at bounding box center [426, 34] width 11 height 11
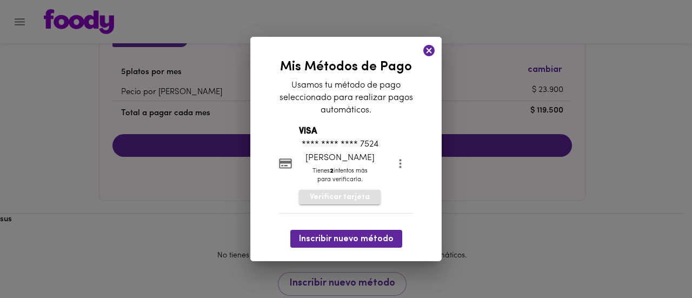
click at [337, 197] on span "Verificar tarjeta" at bounding box center [340, 197] width 60 height 11
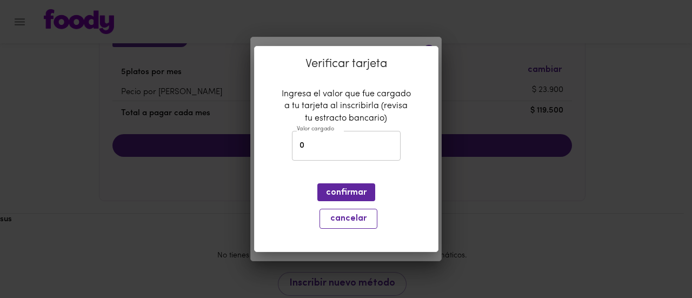
click at [337, 215] on span "cancelar" at bounding box center [349, 219] width 44 height 10
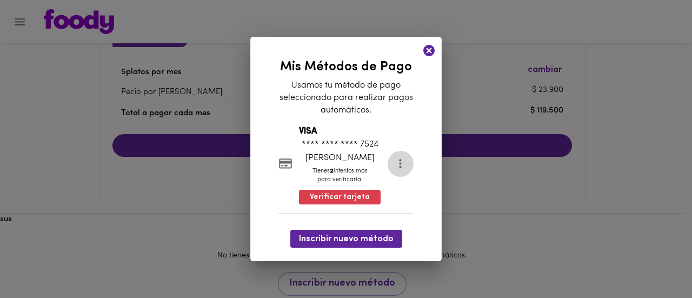
click at [401, 160] on icon "more" at bounding box center [401, 164] width 14 height 14
click at [409, 165] on li "Eliminar" at bounding box center [408, 165] width 45 height 18
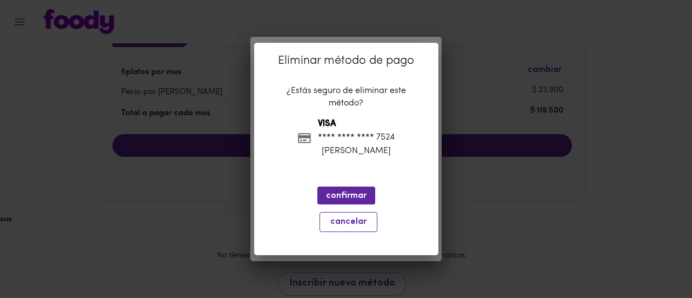
click at [351, 221] on span "cancelar" at bounding box center [349, 222] width 44 height 10
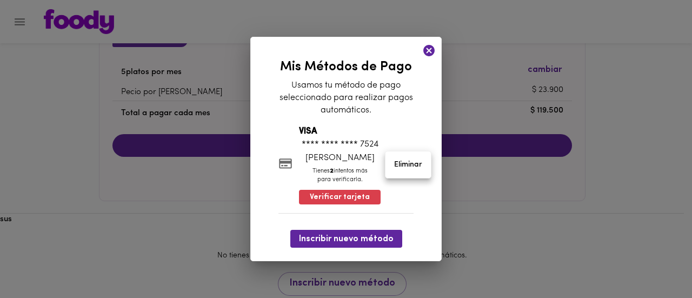
click at [427, 48] on div at bounding box center [346, 149] width 692 height 298
click at [426, 48] on icon at bounding box center [428, 50] width 11 height 11
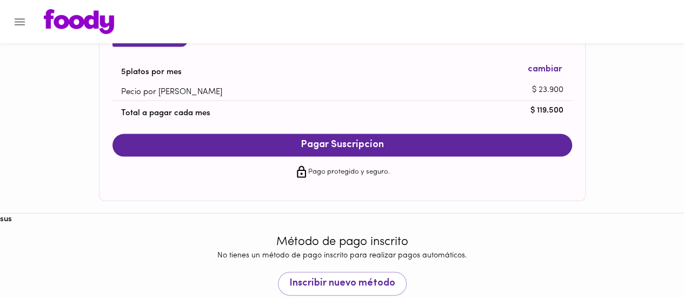
click at [427, 51] on div "Tu Suscripción 5 platos por mes cambiar Pecio por plato $ 23.900 Total a pagar …" at bounding box center [342, 95] width 460 height 123
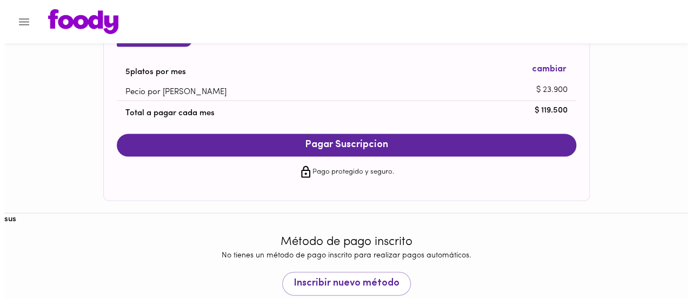
scroll to position [1127, 0]
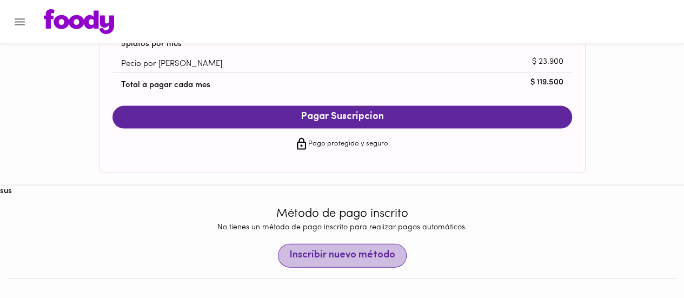
click at [376, 255] on span "Inscribir nuevo método" at bounding box center [342, 256] width 106 height 12
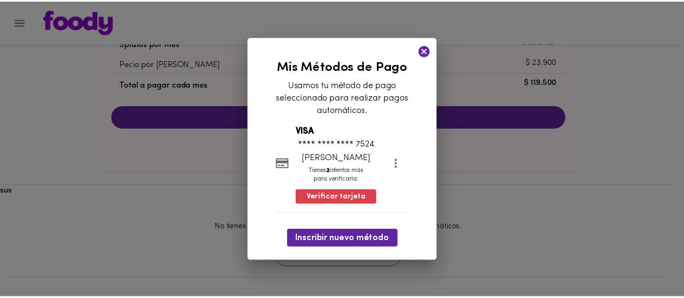
scroll to position [1099, 0]
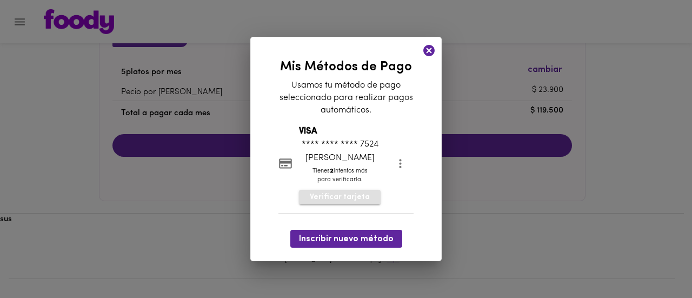
click at [337, 195] on span "Verificar tarjeta" at bounding box center [340, 197] width 60 height 11
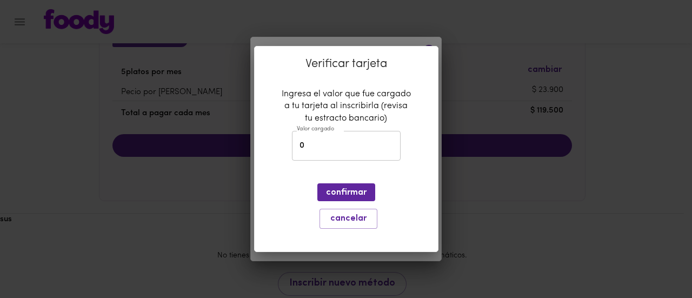
click at [471, 156] on div "Verificar tarjeta Ingresa el valor que fue cargado a tu tarjeta al inscribirla …" at bounding box center [346, 149] width 692 height 298
click at [351, 219] on span "cancelar" at bounding box center [349, 219] width 44 height 10
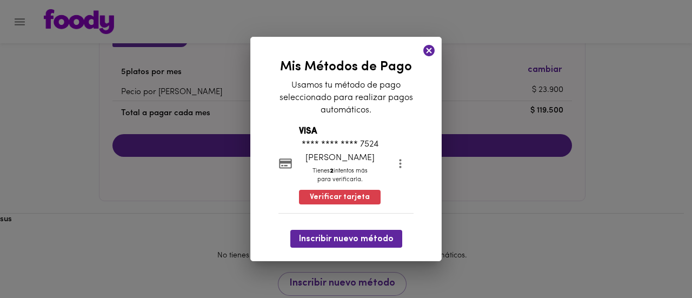
click at [429, 52] on icon at bounding box center [428, 50] width 11 height 11
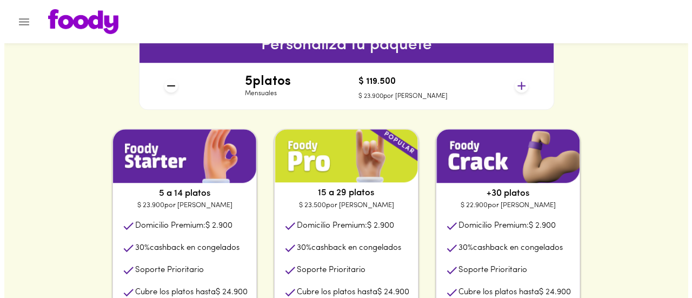
scroll to position [216, 0]
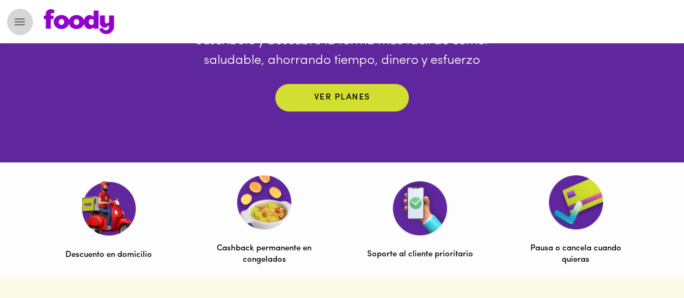
click at [22, 21] on icon "Menu" at bounding box center [20, 22] width 14 height 14
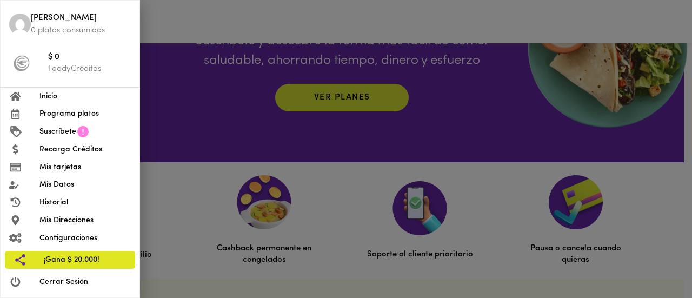
click at [51, 117] on span "Programa platos" at bounding box center [84, 113] width 91 height 11
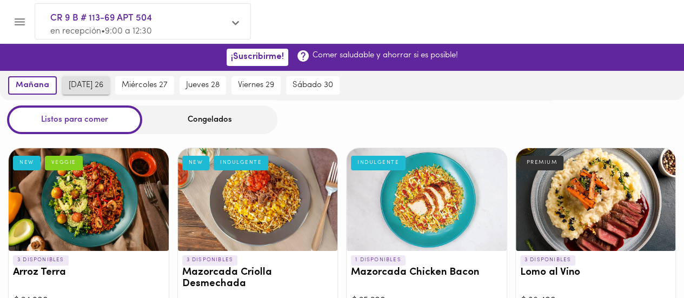
click at [81, 84] on span "[DATE] 26" at bounding box center [86, 86] width 35 height 10
click at [136, 74] on div "miércoles 27" at bounding box center [145, 85] width 64 height 29
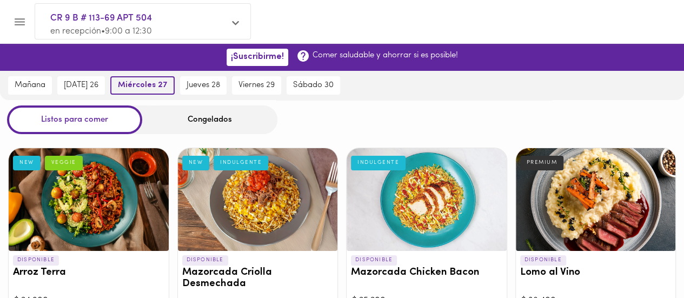
click at [134, 85] on span "miércoles 27" at bounding box center [142, 86] width 49 height 10
click at [93, 84] on span "[DATE] 26" at bounding box center [81, 86] width 35 height 10
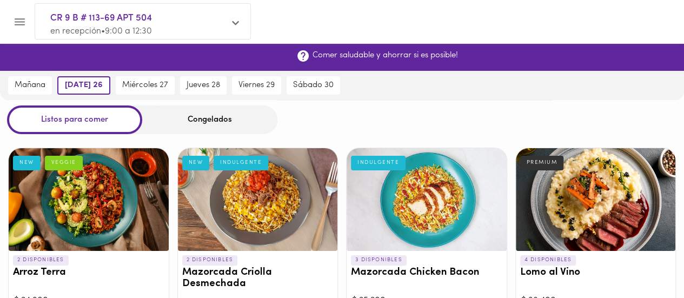
click at [252, 56] on span "¡Suscribirme!" at bounding box center [257, 57] width 53 height 10
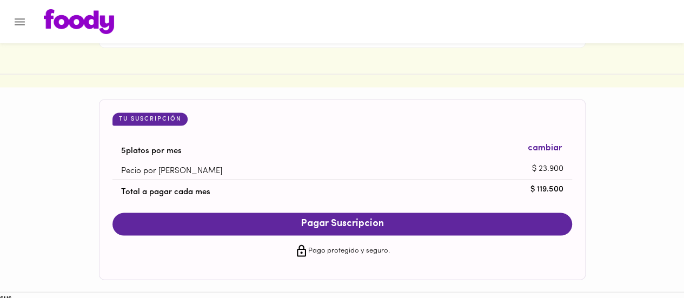
scroll to position [1027, 0]
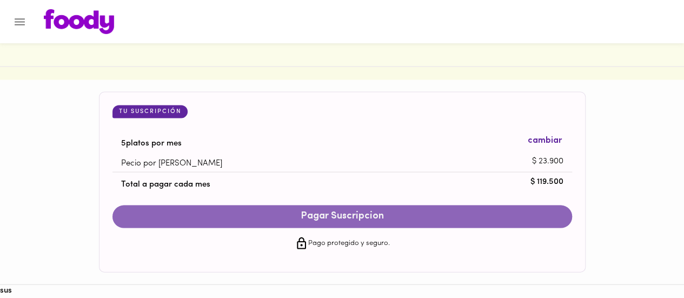
click at [371, 215] on span "Pagar Suscripcion" at bounding box center [342, 217] width 438 height 12
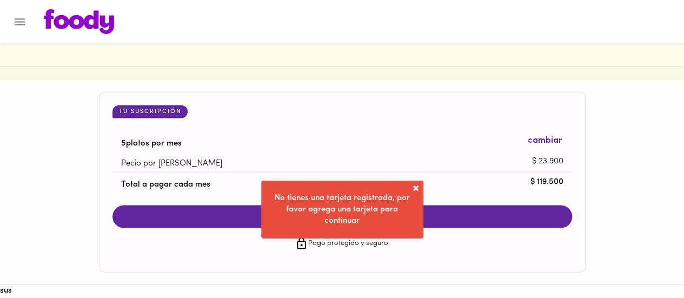
click at [413, 190] on span at bounding box center [415, 188] width 11 height 11
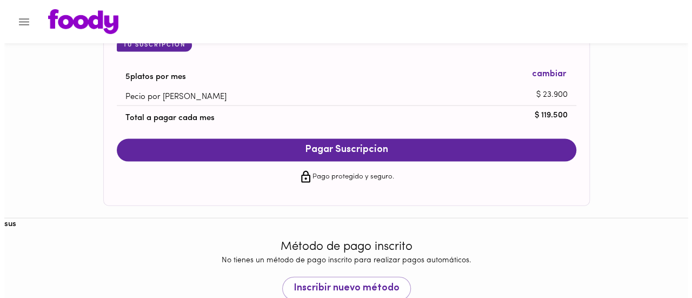
scroll to position [1127, 0]
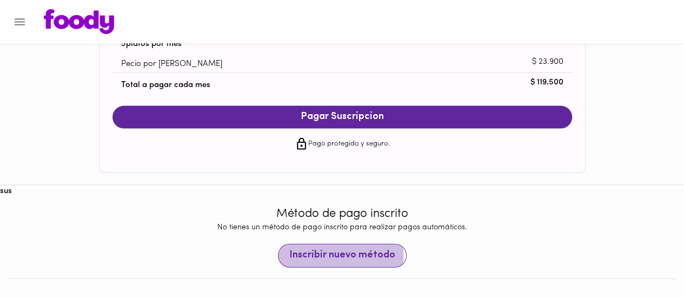
click at [312, 256] on span "Inscribir nuevo método" at bounding box center [342, 256] width 106 height 12
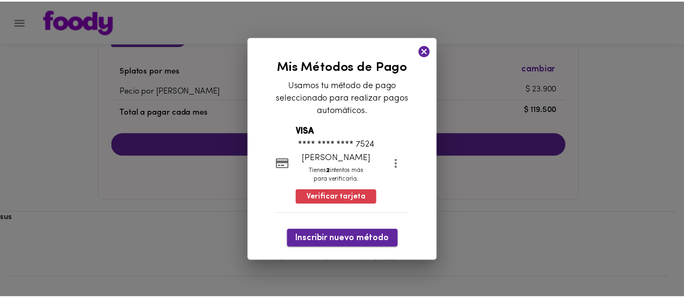
scroll to position [1099, 0]
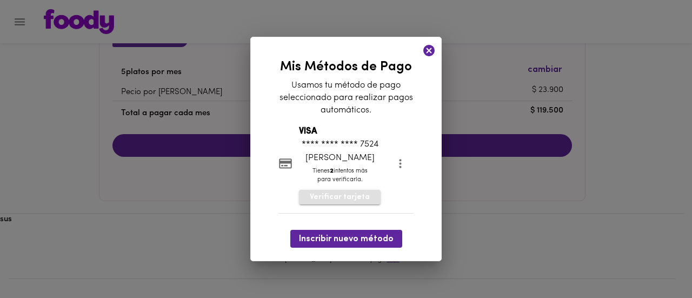
click at [344, 195] on span "Verificar tarjeta" at bounding box center [340, 197] width 60 height 11
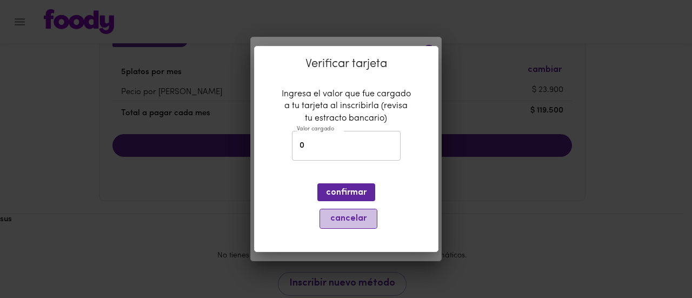
click at [342, 221] on span "cancelar" at bounding box center [349, 219] width 44 height 10
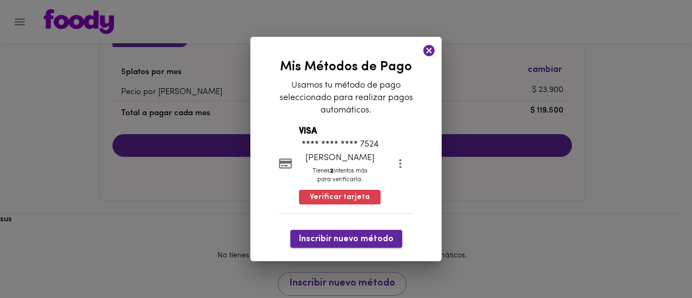
click at [367, 236] on span "Inscribir nuevo método" at bounding box center [346, 239] width 95 height 10
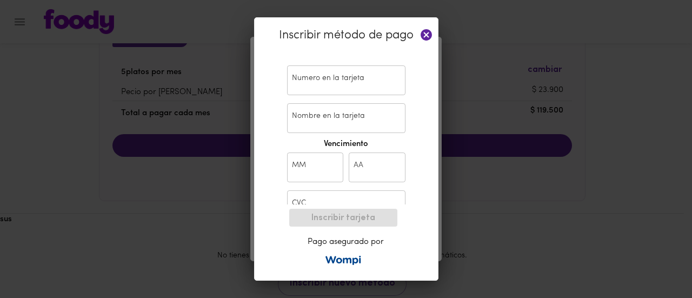
click at [426, 33] on icon at bounding box center [427, 35] width 14 height 14
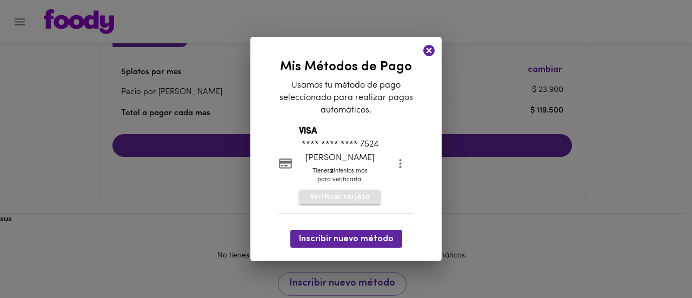
click at [350, 200] on span "Verificar tarjeta" at bounding box center [340, 197] width 60 height 11
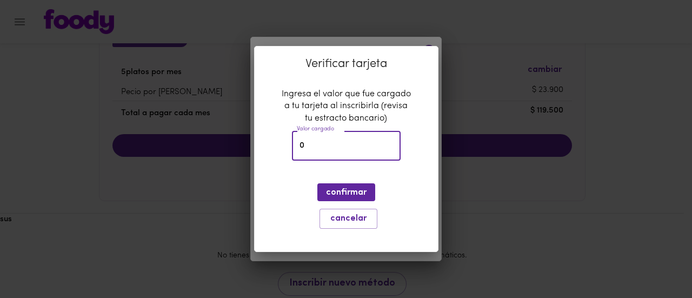
click at [348, 148] on input "0" at bounding box center [346, 146] width 109 height 30
type input "2945"
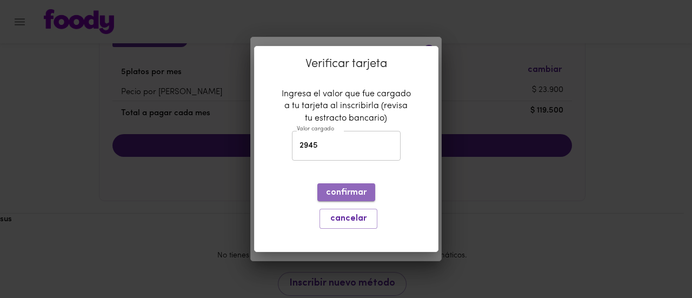
click at [346, 190] on span "confirmar" at bounding box center [346, 193] width 41 height 10
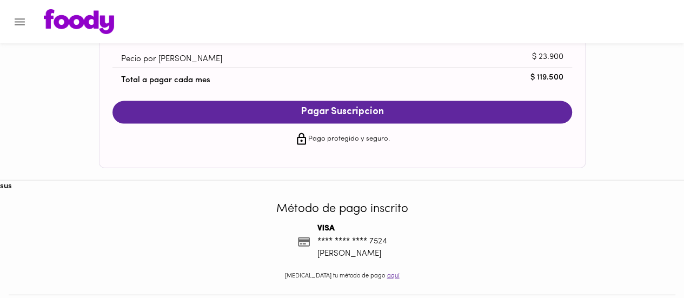
scroll to position [1147, 0]
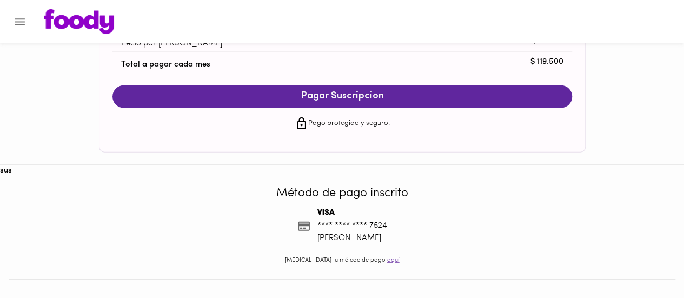
click at [411, 96] on span "Pagar Suscripcion" at bounding box center [342, 97] width 438 height 12
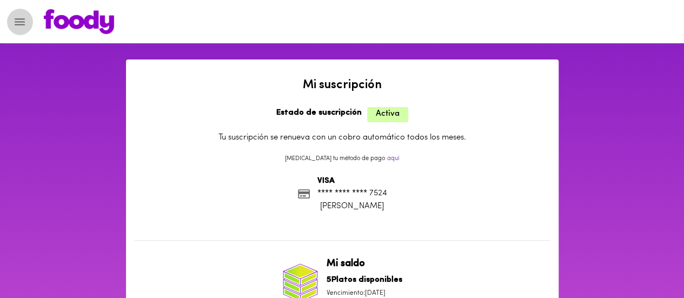
click at [15, 19] on icon "Menu" at bounding box center [20, 21] width 10 height 7
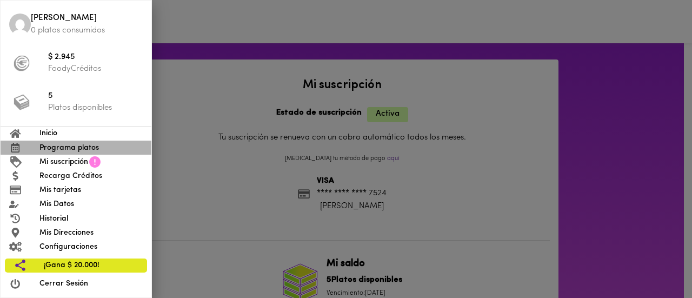
click at [69, 147] on span "Programa platos" at bounding box center [90, 147] width 103 height 11
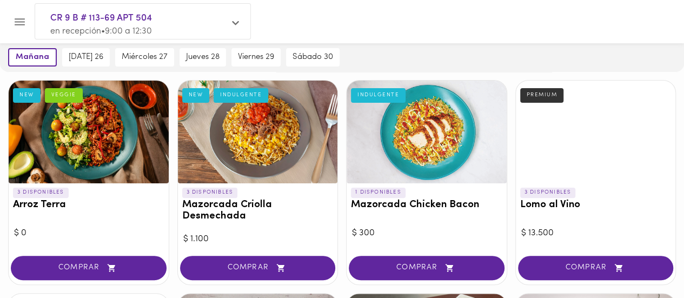
scroll to position [54, 0]
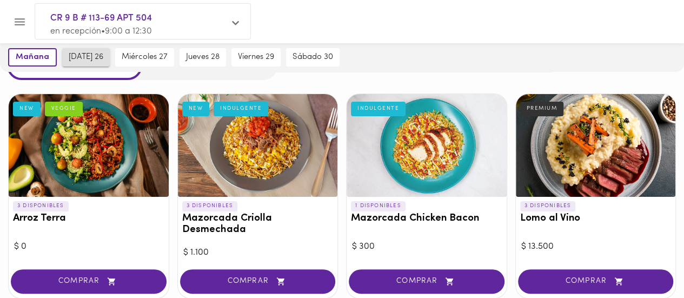
click at [70, 55] on span "[DATE] 26" at bounding box center [86, 57] width 35 height 10
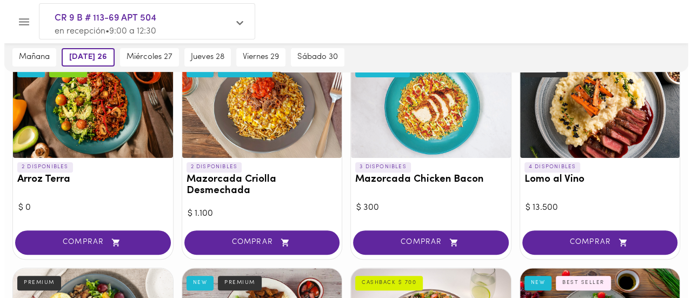
scroll to position [108, 0]
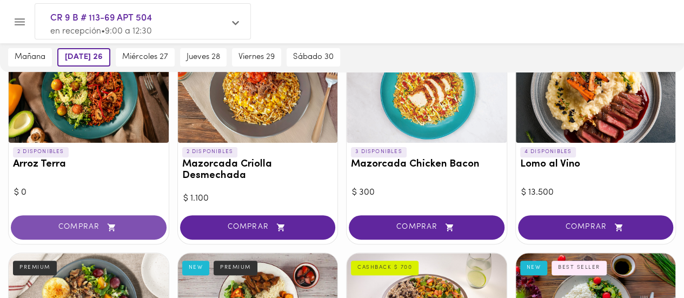
click at [103, 225] on span "COMPRAR" at bounding box center [88, 227] width 129 height 9
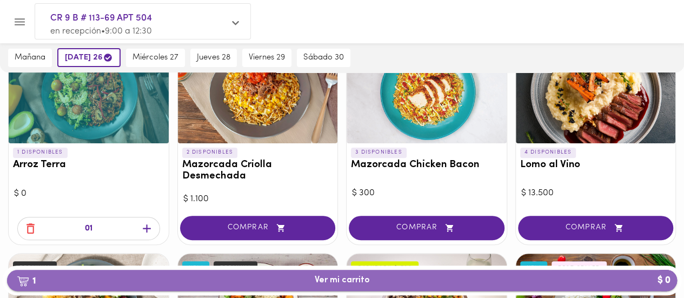
click at [368, 280] on span "1 Ver mi carrito $ 0" at bounding box center [342, 280] width 55 height 10
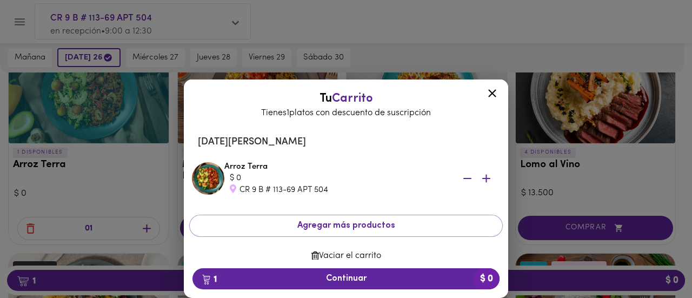
scroll to position [12, 0]
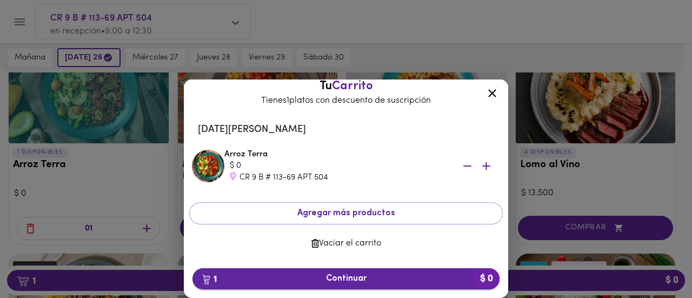
click at [366, 282] on span "1 Continuar $ 0" at bounding box center [346, 279] width 290 height 10
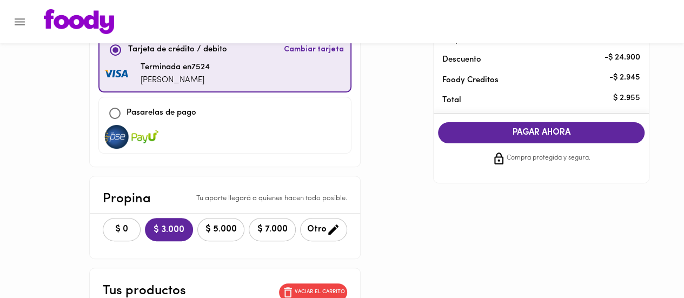
scroll to position [216, 0]
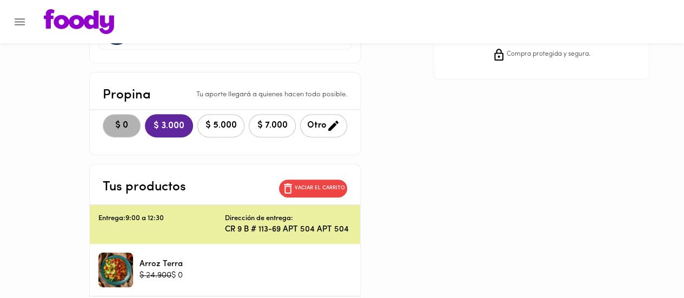
click at [123, 129] on span "$ 0" at bounding box center [122, 126] width 24 height 10
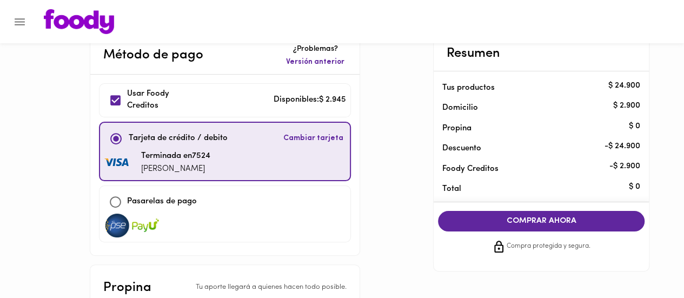
scroll to position [0, 0]
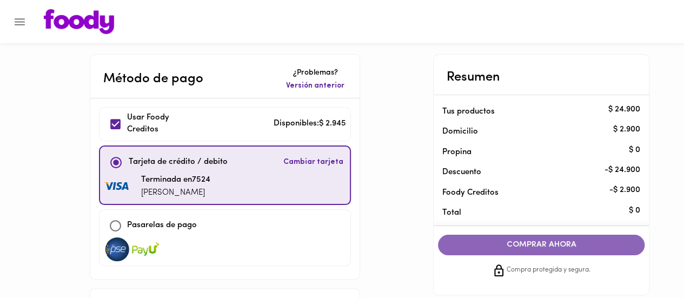
click at [516, 253] on button "COMPRAR AHORA" at bounding box center [541, 245] width 207 height 21
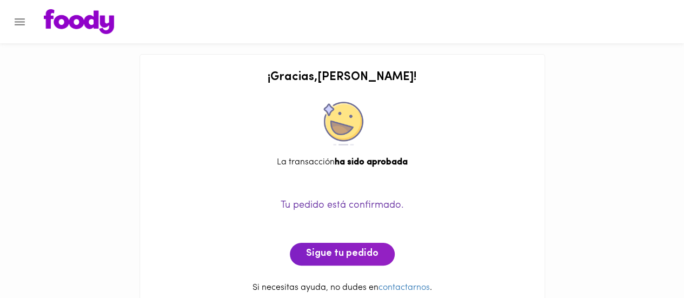
scroll to position [21, 0]
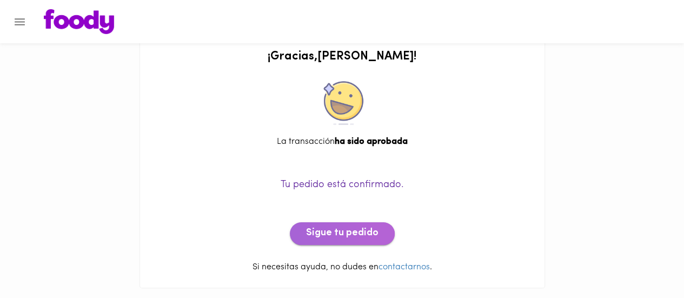
click at [352, 234] on span "Sigue tu pedido" at bounding box center [342, 234] width 72 height 12
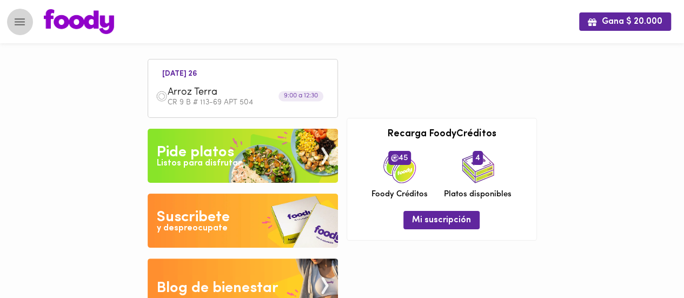
click at [21, 25] on icon "Menu" at bounding box center [20, 22] width 14 height 14
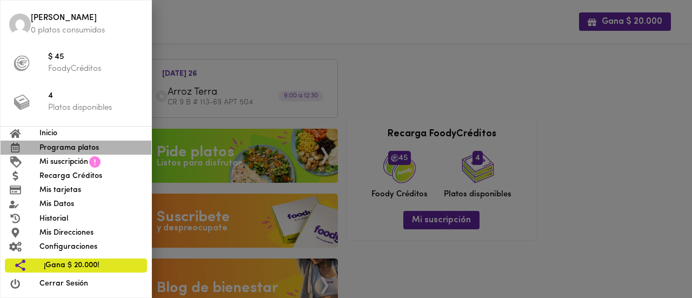
click at [63, 145] on span "Programa platos" at bounding box center [90, 147] width 103 height 11
